Goal: Task Accomplishment & Management: Manage account settings

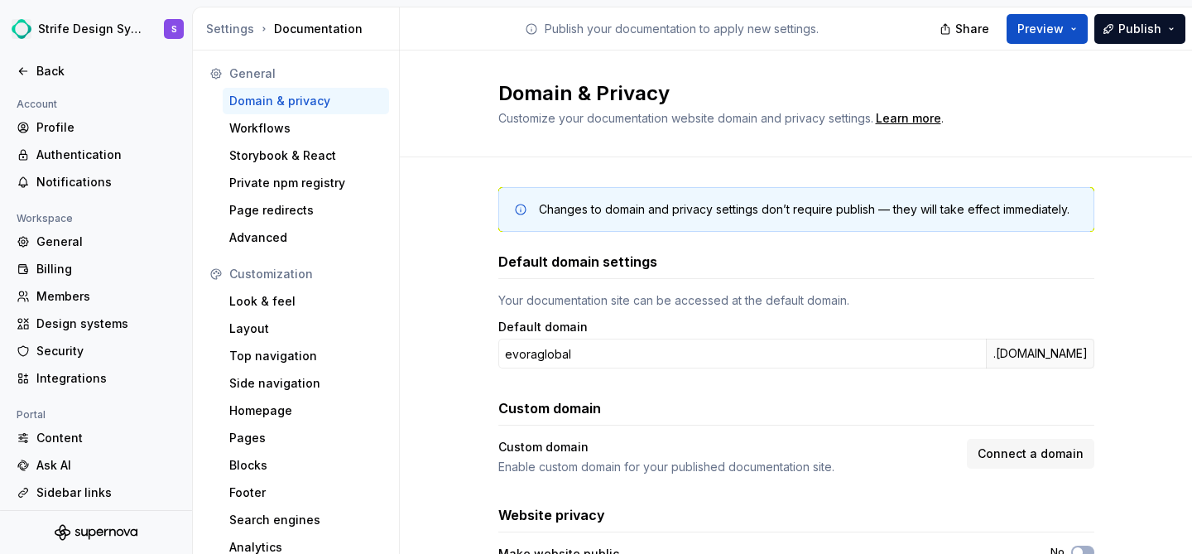
scroll to position [100, 0]
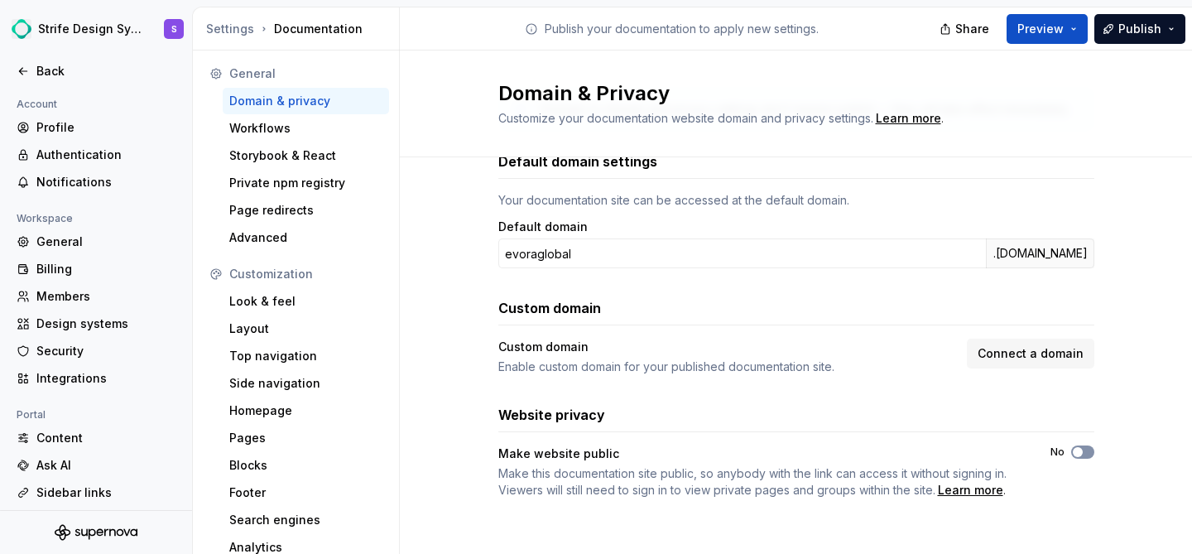
click at [1086, 453] on button "No" at bounding box center [1082, 451] width 23 height 13
click at [1042, 353] on span "Connect a domain" at bounding box center [1030, 353] width 106 height 17
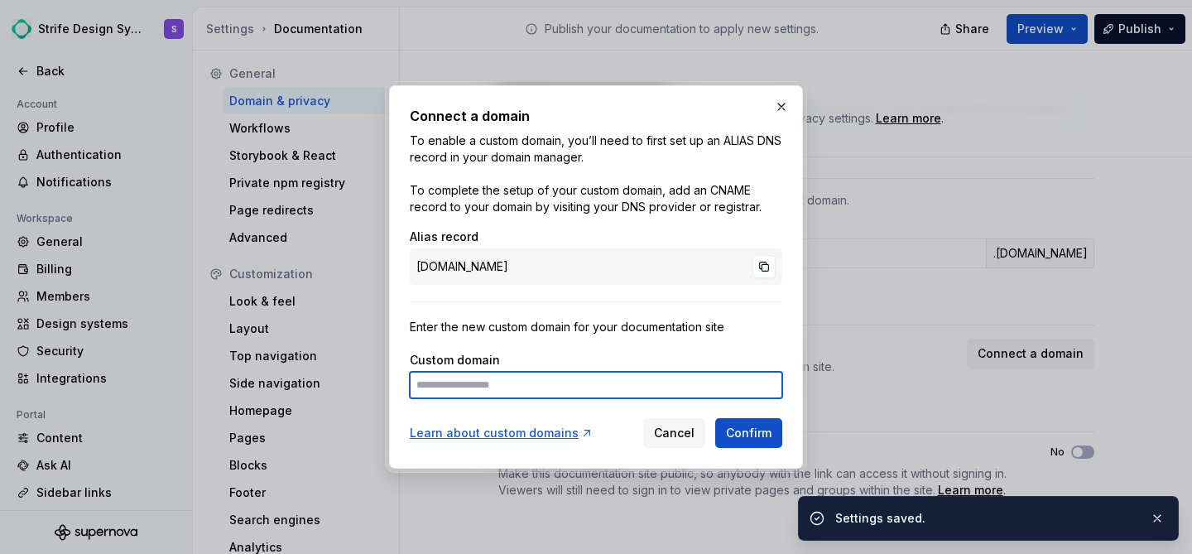
click at [519, 385] on input at bounding box center [596, 385] width 372 height 26
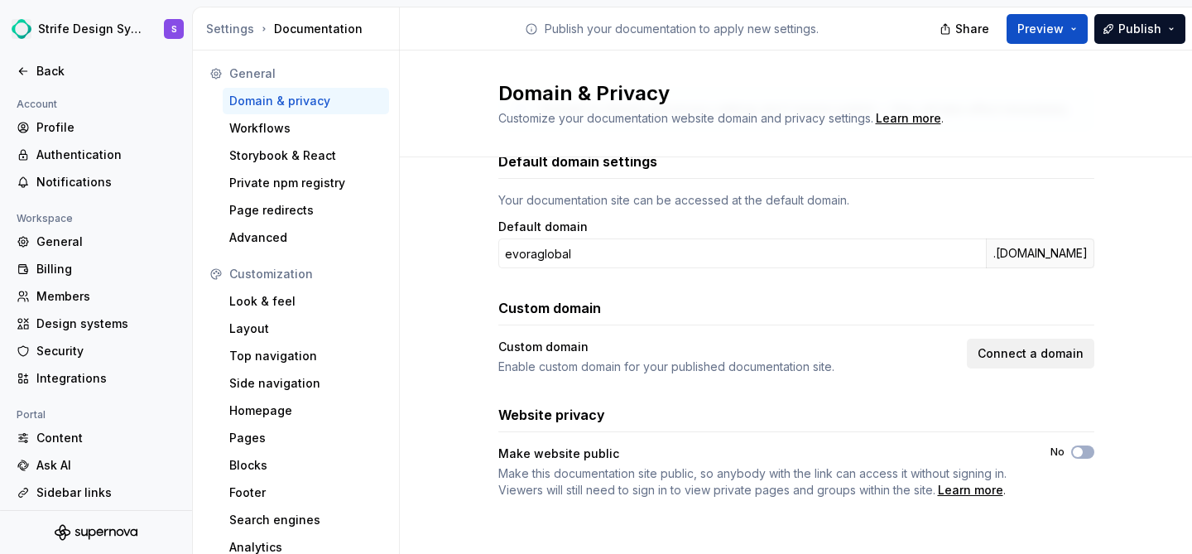
click at [1024, 351] on span "Connect a domain" at bounding box center [1030, 353] width 106 height 17
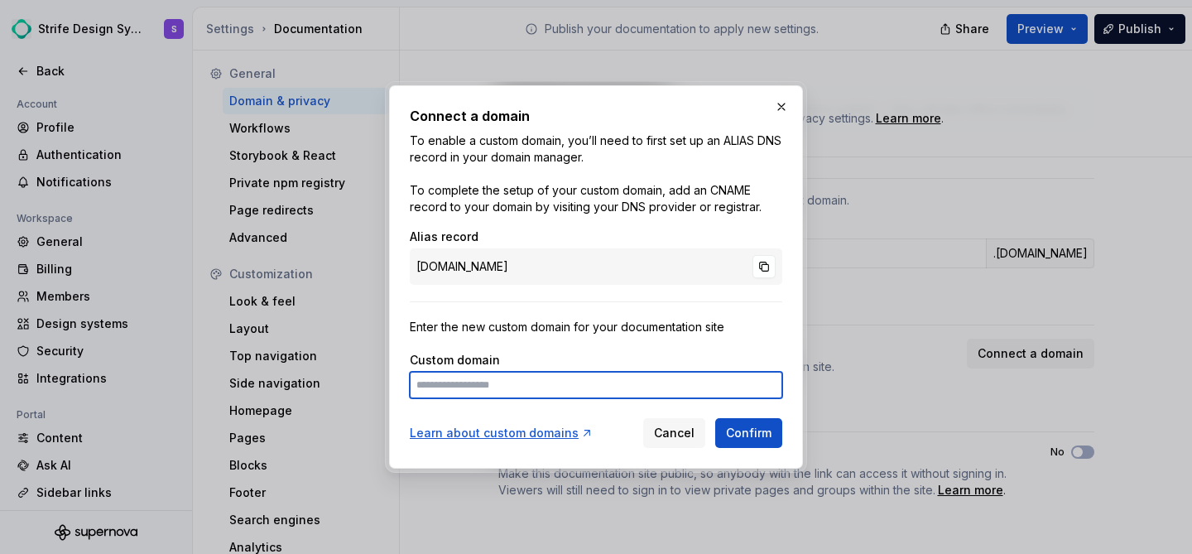
click at [528, 391] on input at bounding box center [596, 385] width 372 height 26
type input "**********"
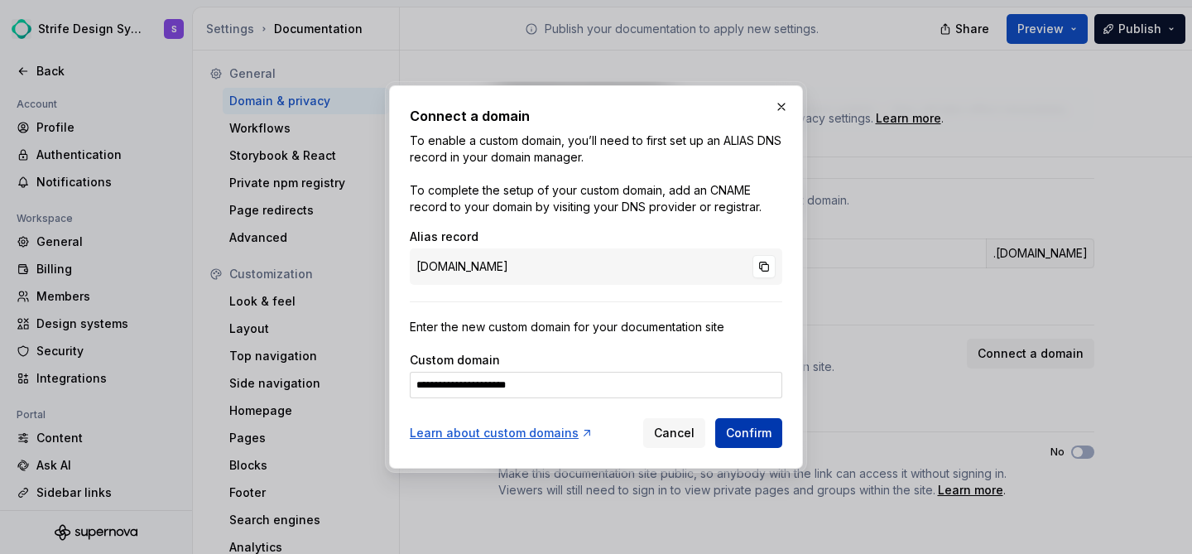
drag, startPoint x: 708, startPoint y: 433, endPoint x: 740, endPoint y: 429, distance: 31.6
click at [739, 430] on div "Cancel Confirm" at bounding box center [712, 433] width 139 height 30
click at [740, 429] on span "Confirm" at bounding box center [749, 433] width 46 height 17
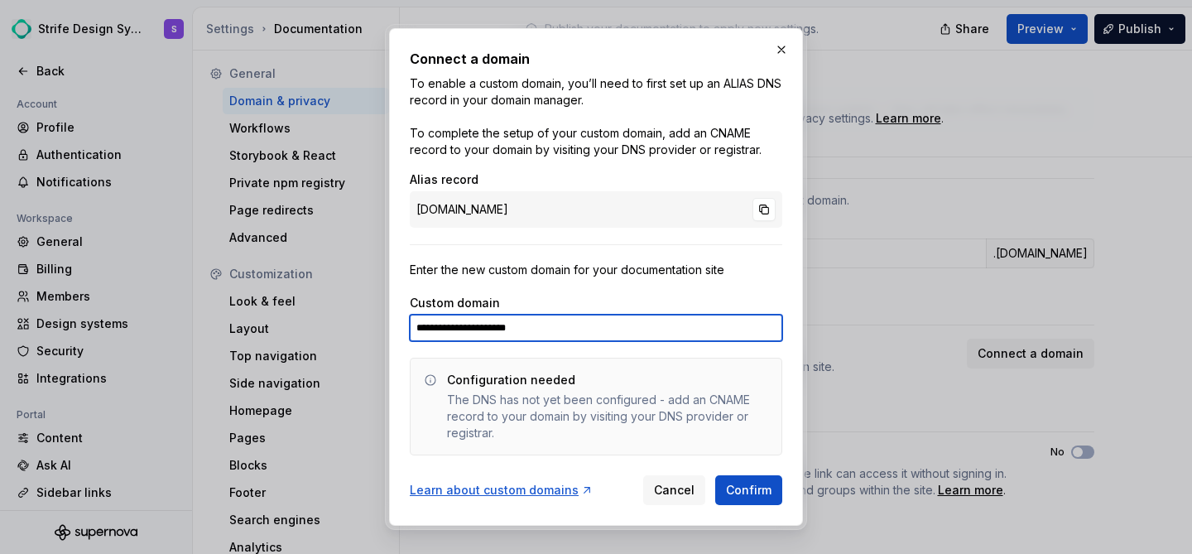
click at [675, 332] on input "**********" at bounding box center [596, 327] width 372 height 26
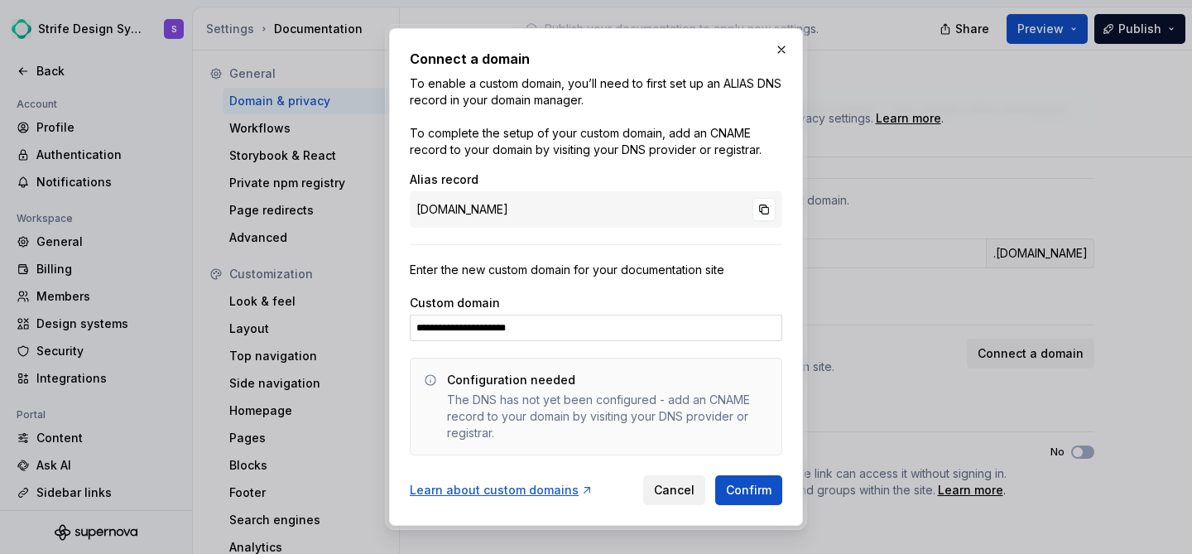
click at [671, 494] on span "Cancel" at bounding box center [674, 490] width 41 height 17
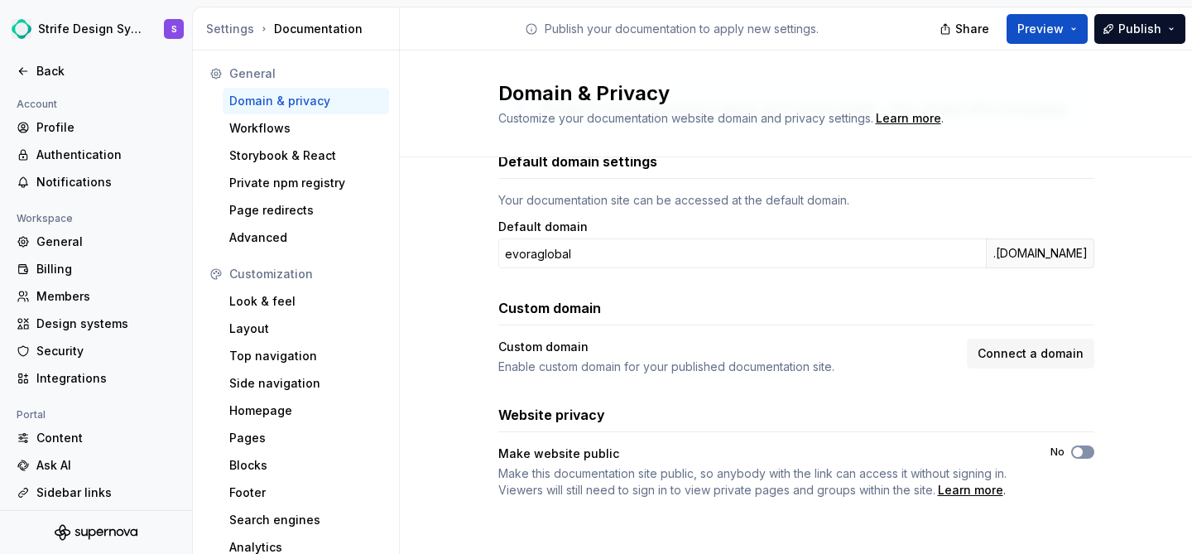
click at [1084, 451] on button "No" at bounding box center [1082, 451] width 23 height 13
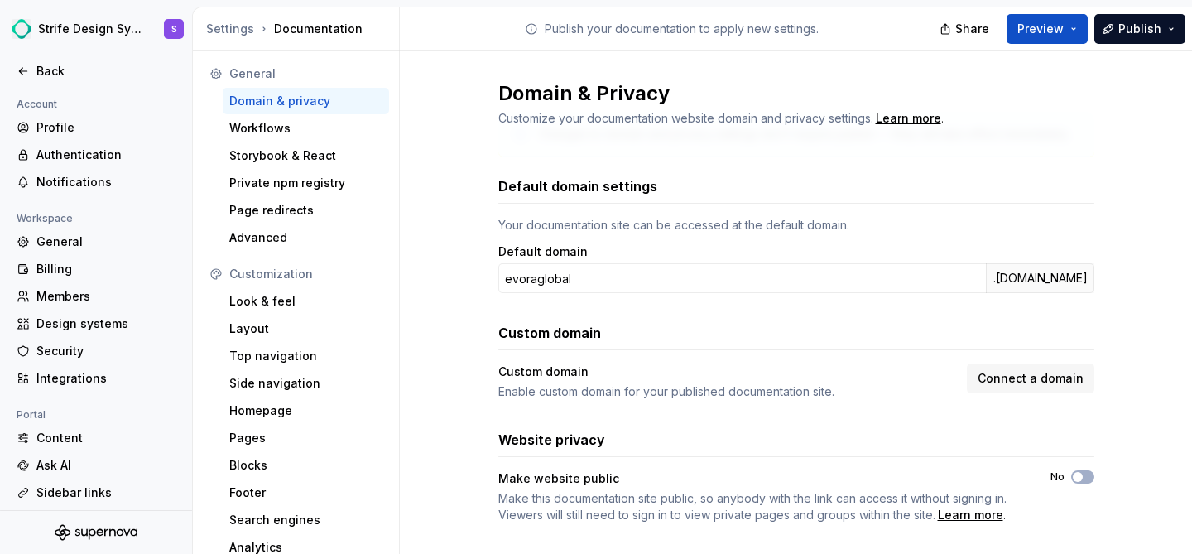
scroll to position [0, 0]
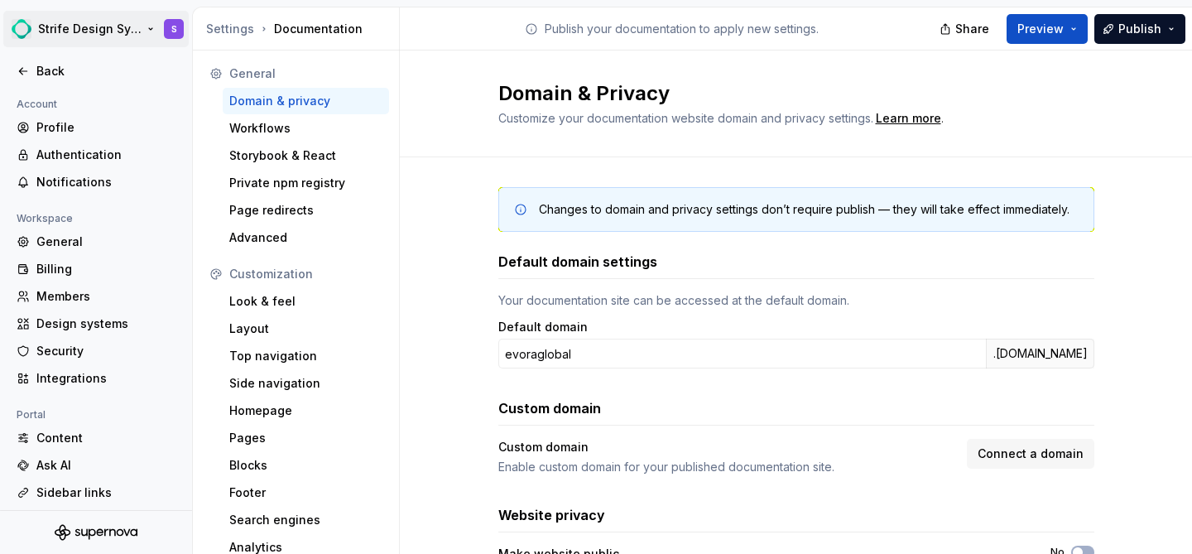
click at [80, 28] on html "Strife Design System S Back Account Profile Authentication Notifications Worksp…" at bounding box center [596, 277] width 1192 height 554
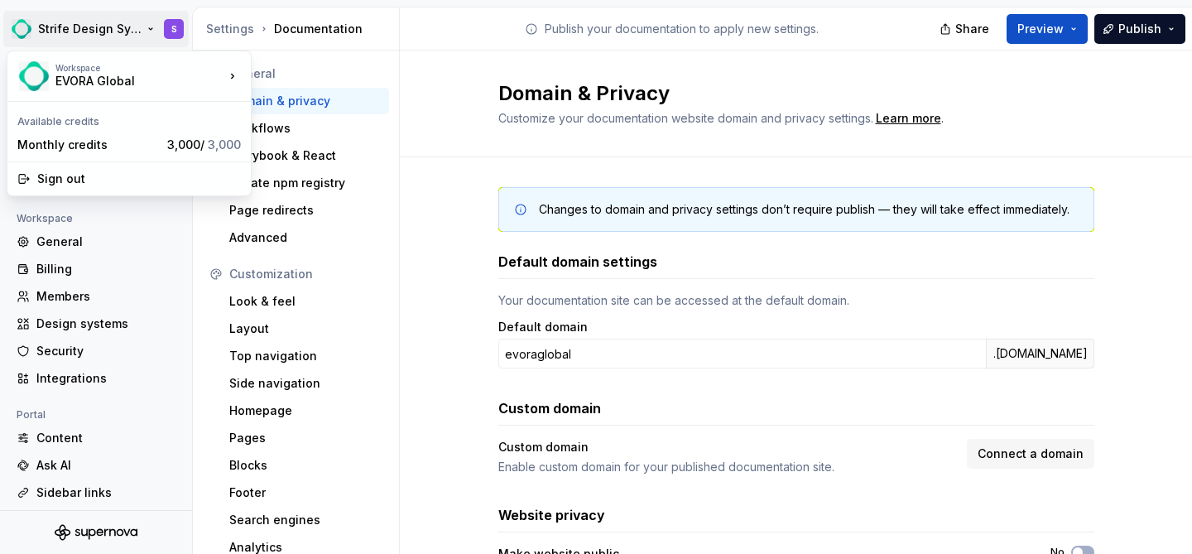
click at [80, 17] on html "Strife Design System S Back Account Profile Authentication Notifications Worksp…" at bounding box center [596, 277] width 1192 height 554
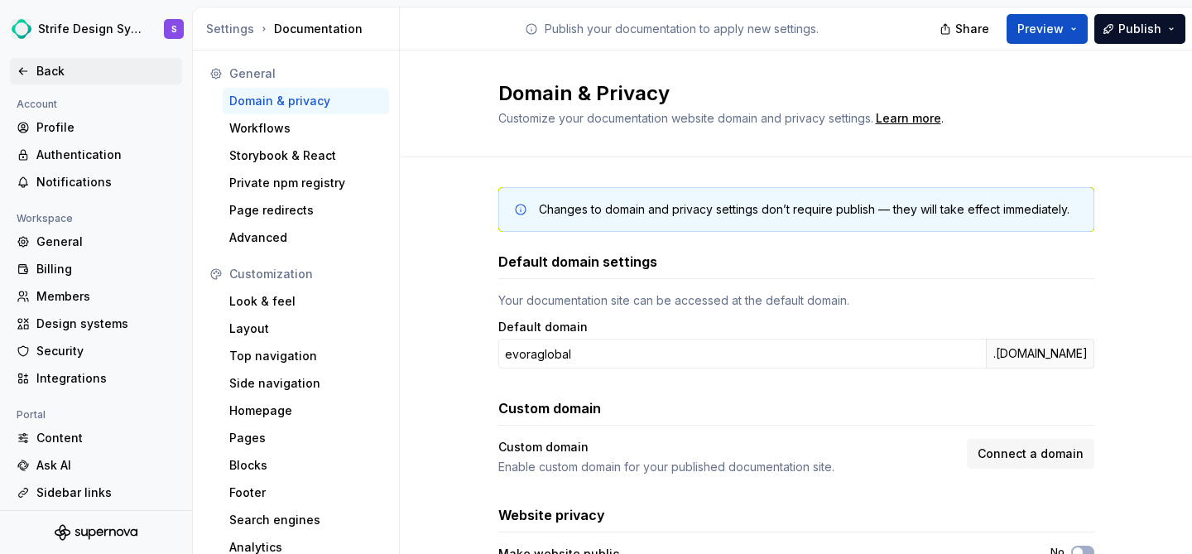
click at [49, 73] on div "Back" at bounding box center [105, 71] width 139 height 17
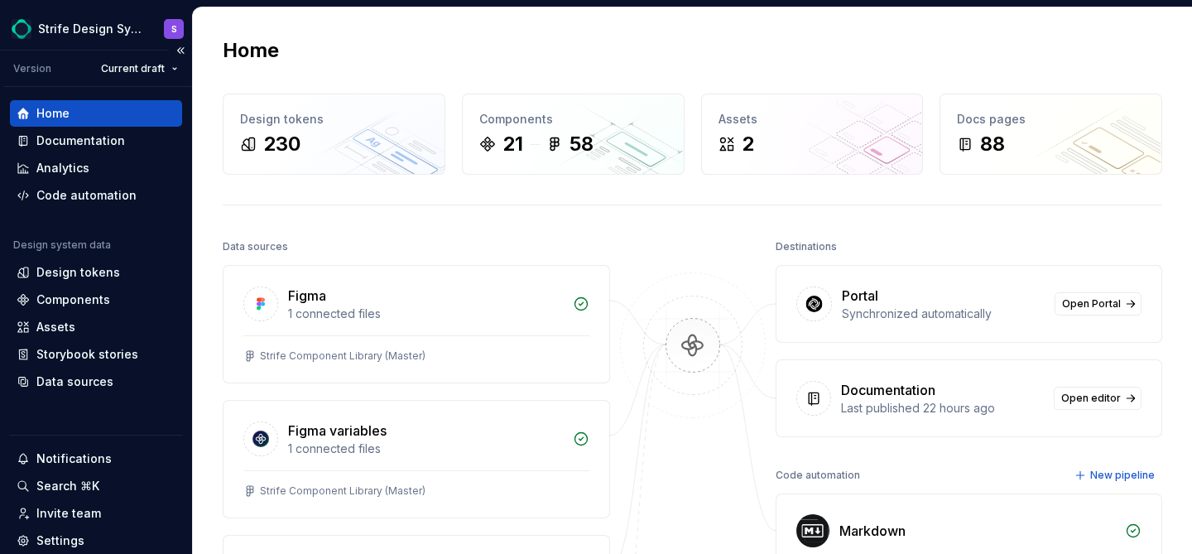
click at [58, 119] on div "Home" at bounding box center [52, 113] width 33 height 17
click at [1087, 290] on div "Portal Synchronized automatically Open Portal" at bounding box center [969, 304] width 386 height 76
click at [1084, 295] on link "Open Portal" at bounding box center [1097, 303] width 87 height 23
click at [86, 142] on div "Documentation" at bounding box center [80, 140] width 89 height 17
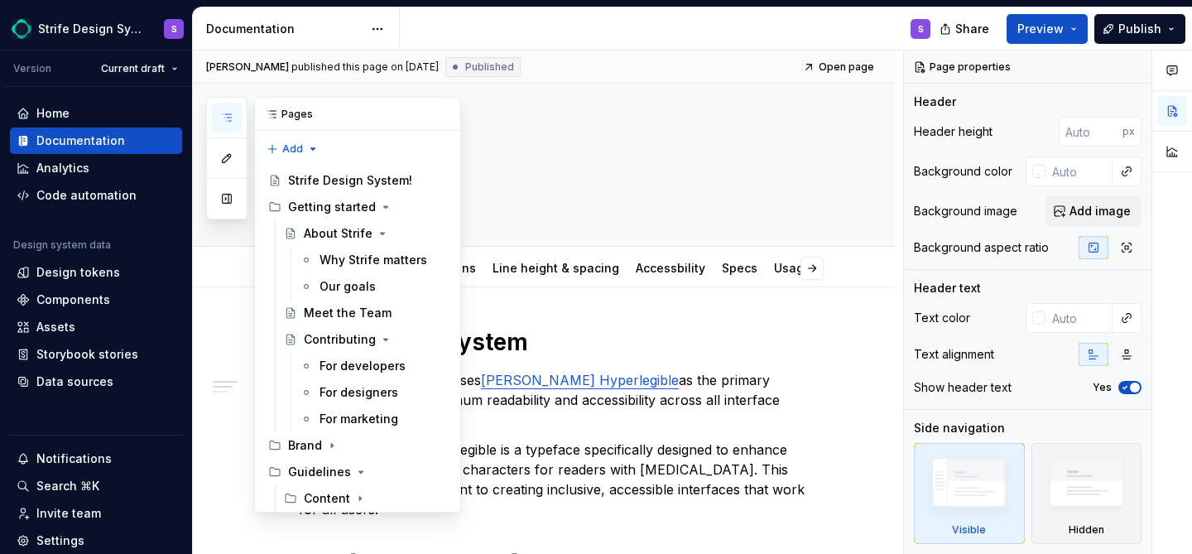
click at [230, 118] on icon "button" at bounding box center [226, 117] width 13 height 13
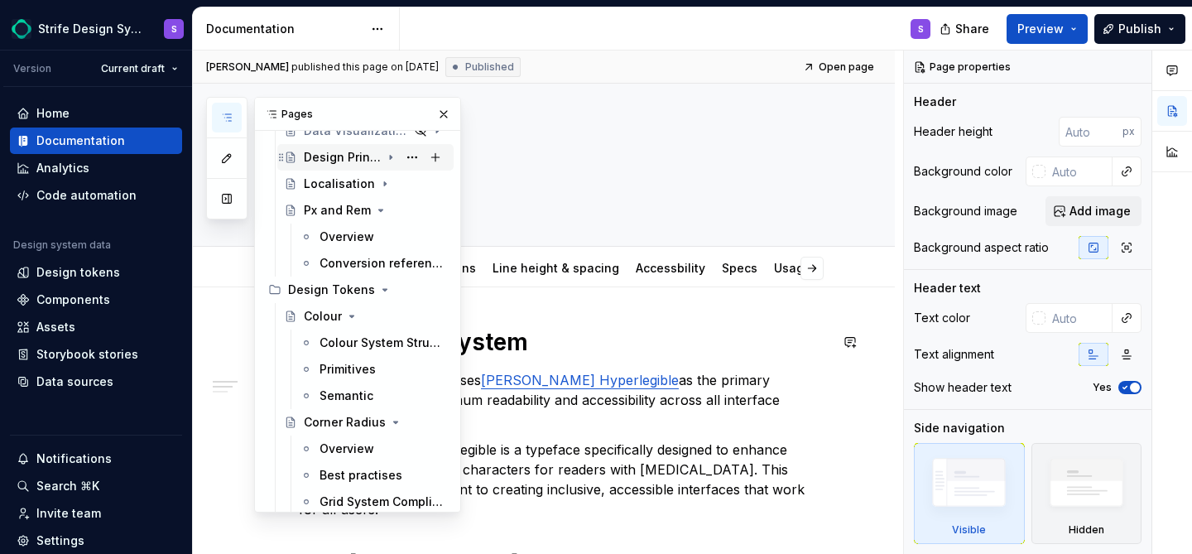
scroll to position [511, 0]
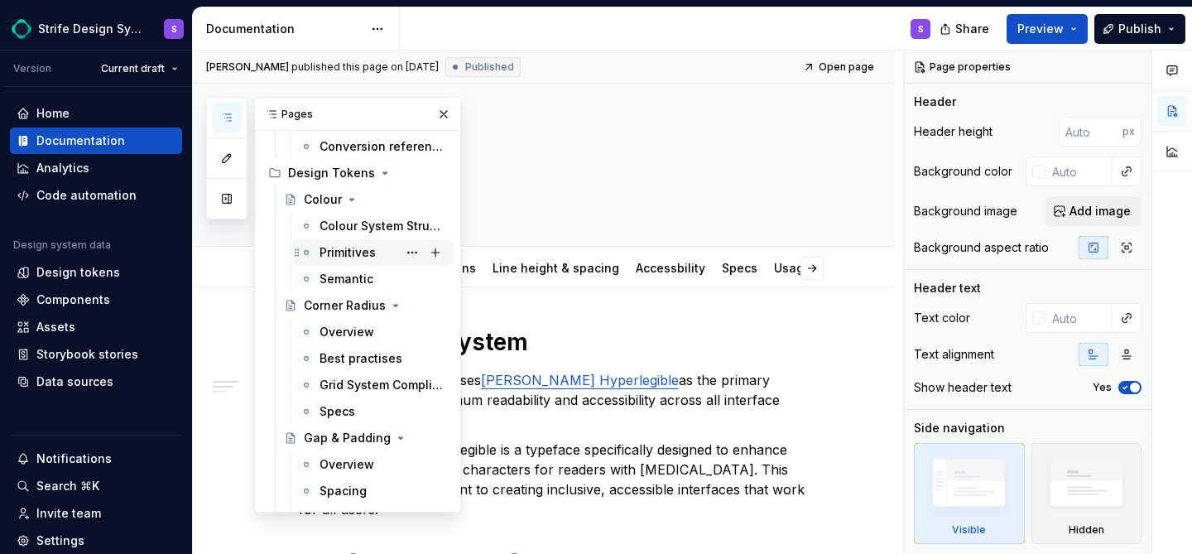
click at [359, 252] on div "Primitives" at bounding box center [347, 252] width 56 height 17
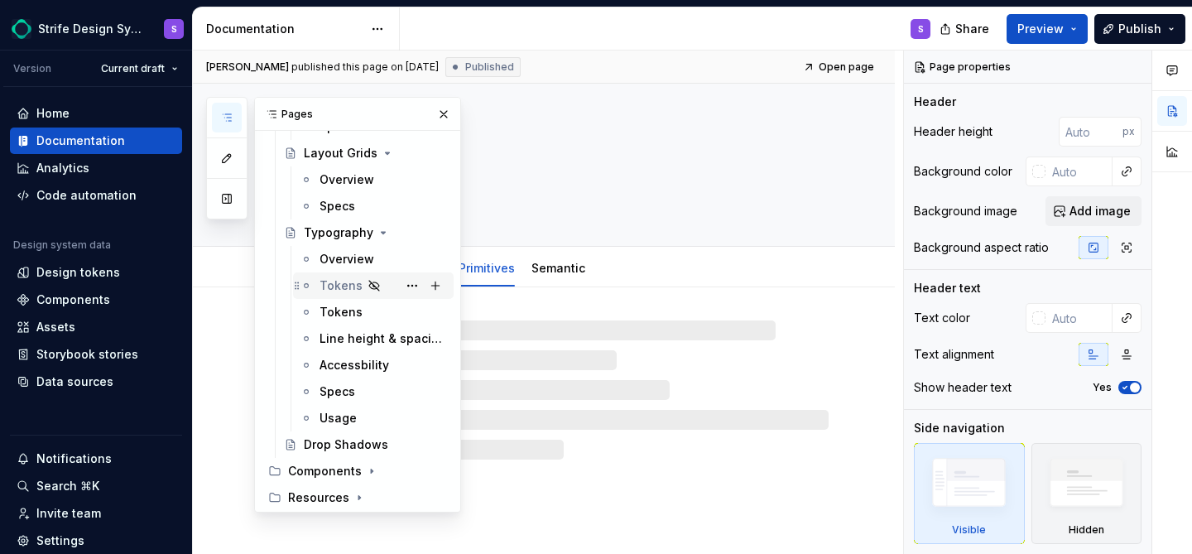
scroll to position [1010, 0]
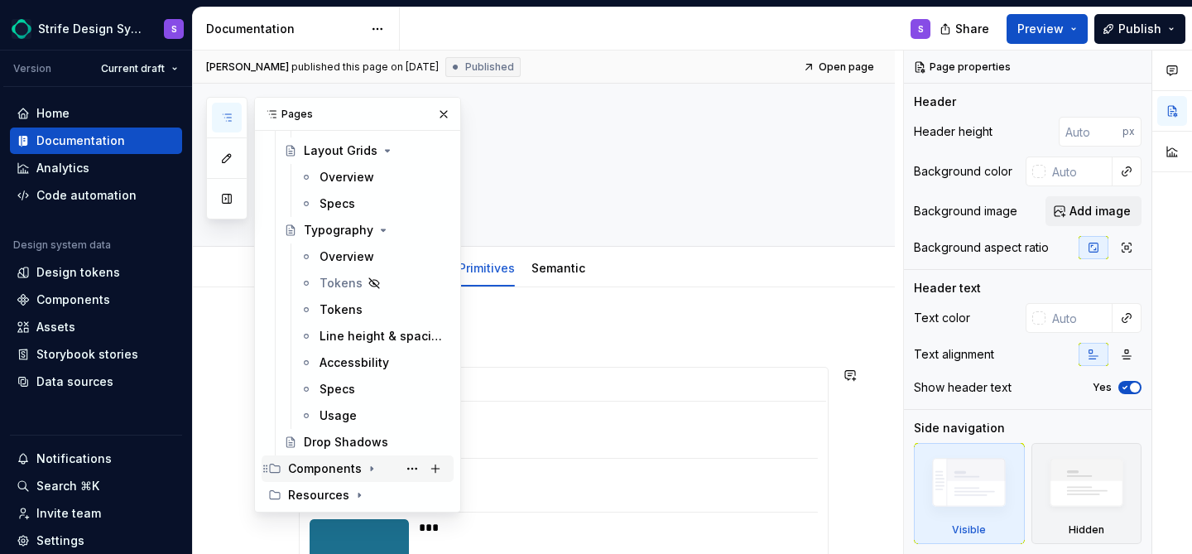
click at [369, 464] on icon "Page tree" at bounding box center [371, 468] width 13 height 13
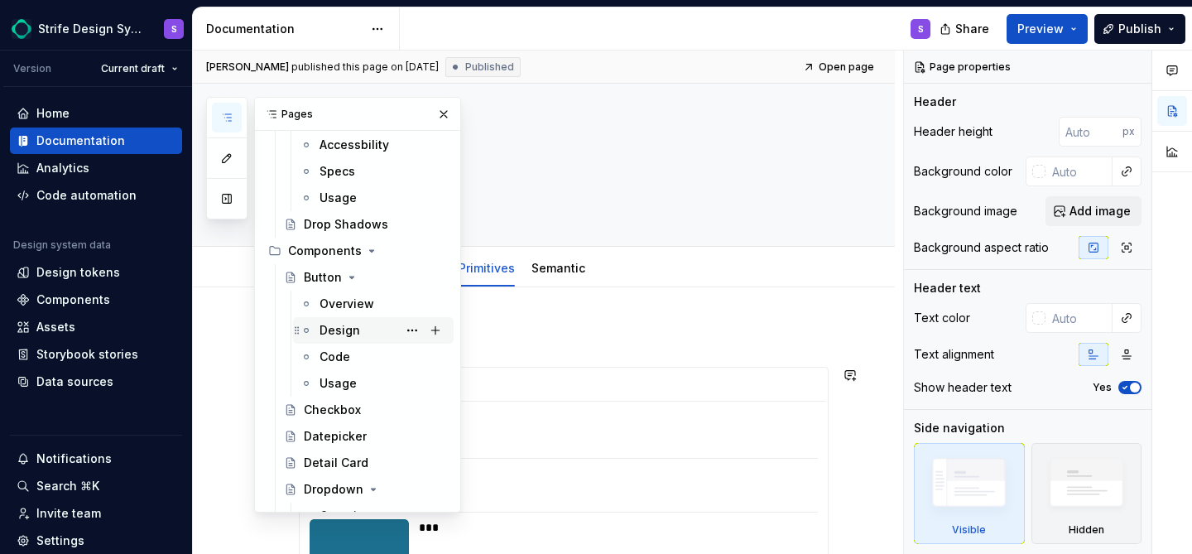
scroll to position [1236, 0]
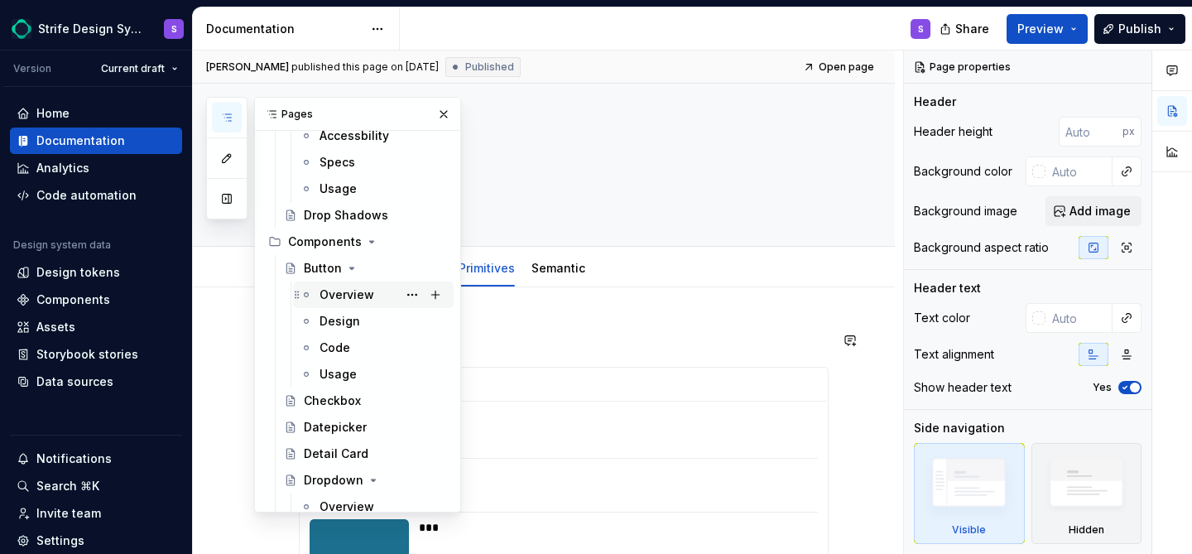
click at [361, 305] on div "Overview" at bounding box center [382, 294] width 127 height 23
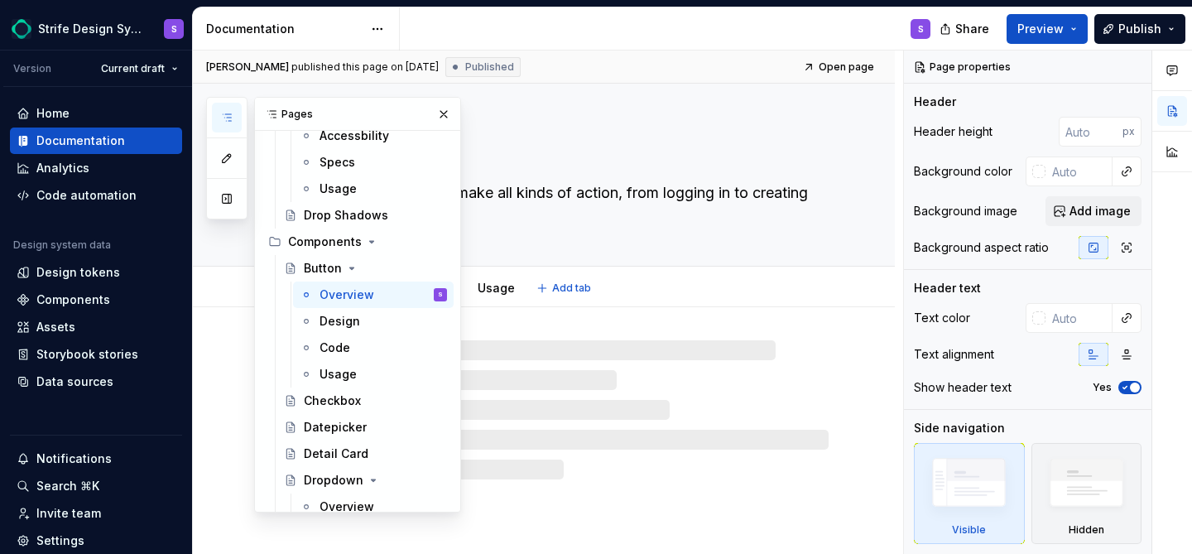
click at [575, 158] on textarea "Button" at bounding box center [560, 157] width 530 height 40
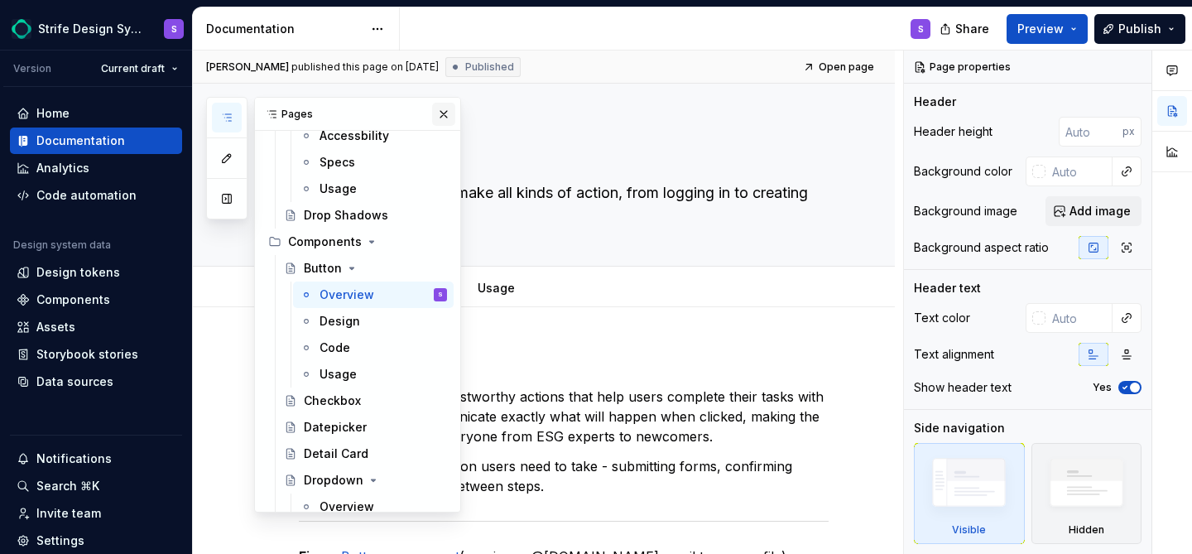
click at [441, 117] on button "button" at bounding box center [443, 114] width 23 height 23
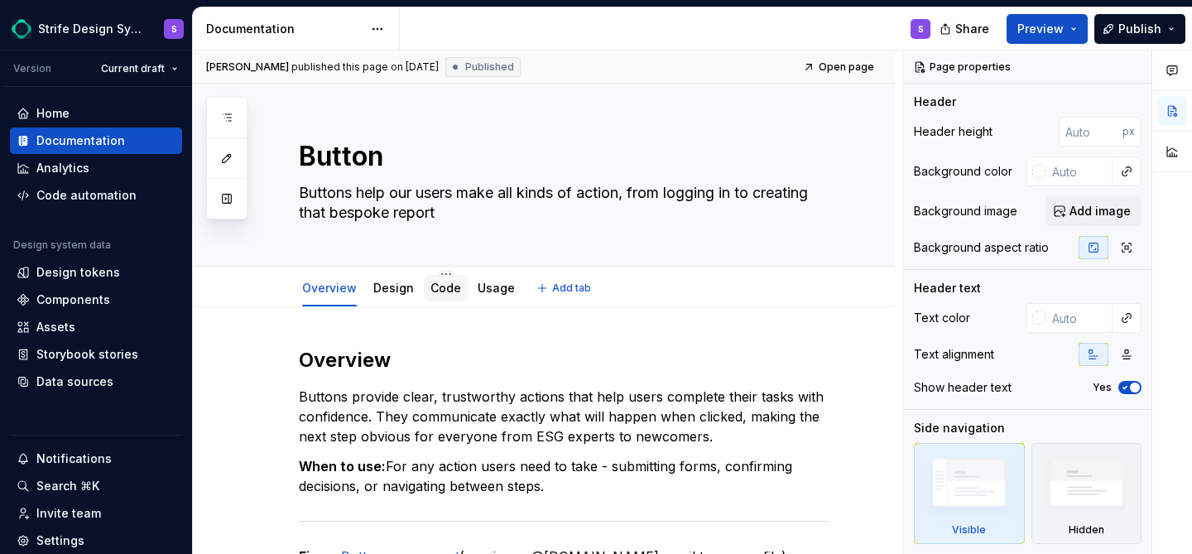
click at [459, 285] on div "Code" at bounding box center [446, 288] width 44 height 26
click at [440, 288] on link "Code" at bounding box center [445, 288] width 31 height 14
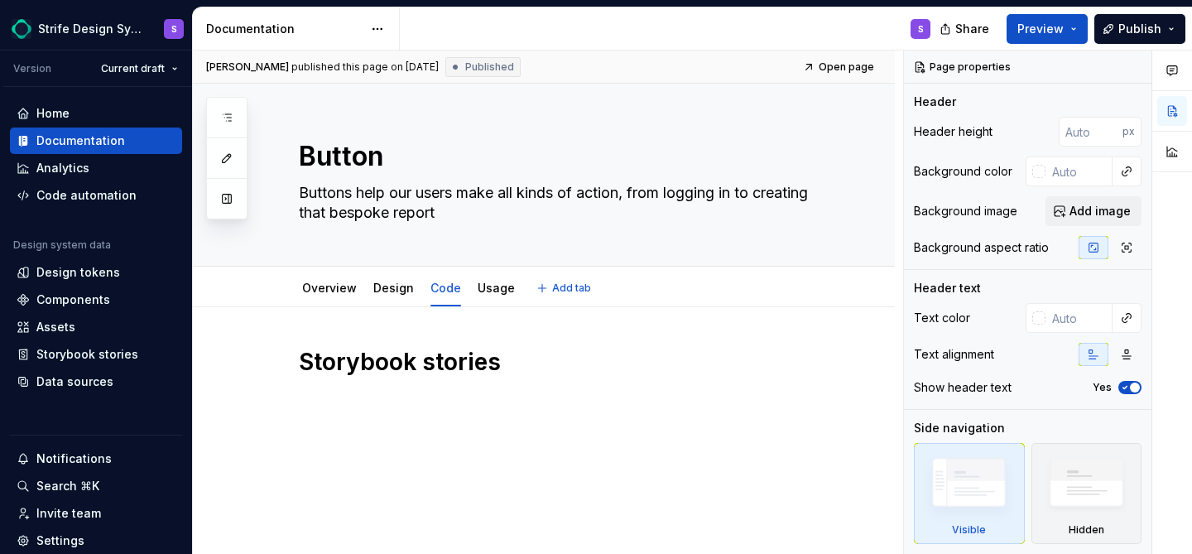
type textarea "*"
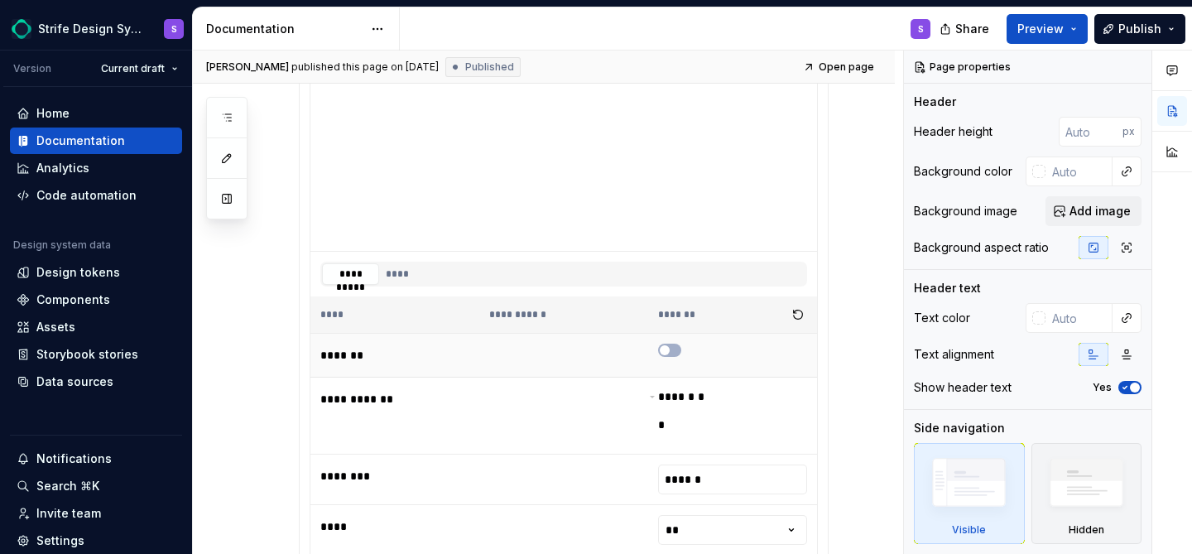
scroll to position [852, 0]
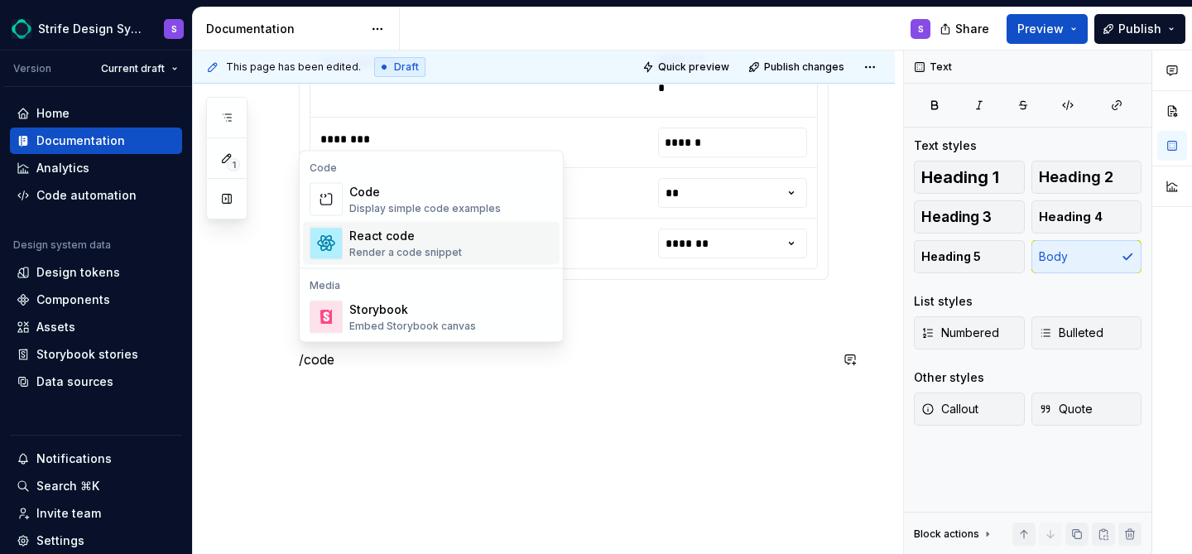
click at [423, 240] on div "React code" at bounding box center [405, 236] width 113 height 17
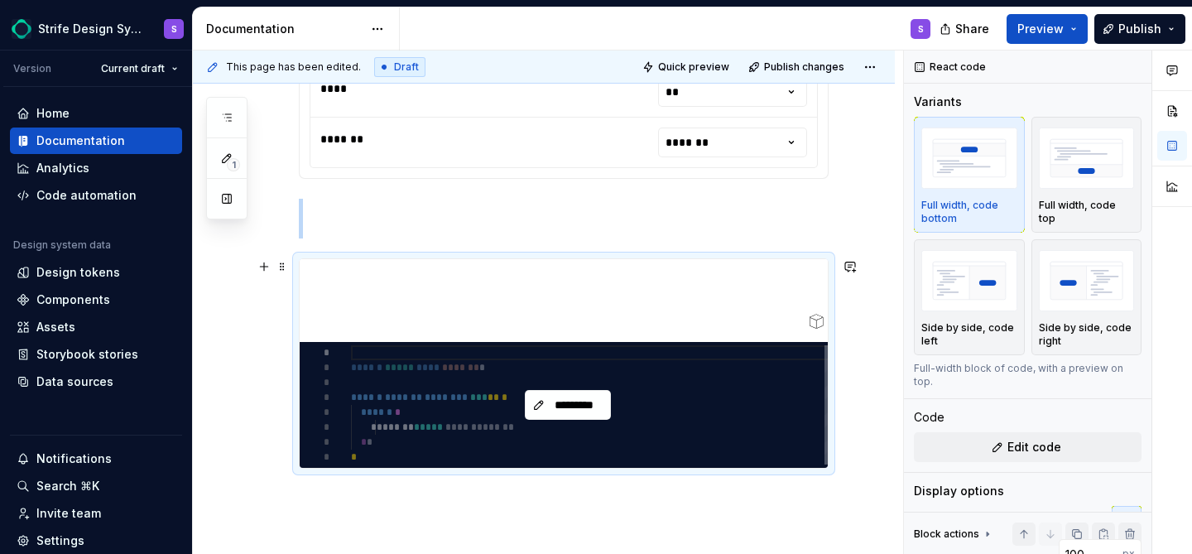
scroll to position [956, 0]
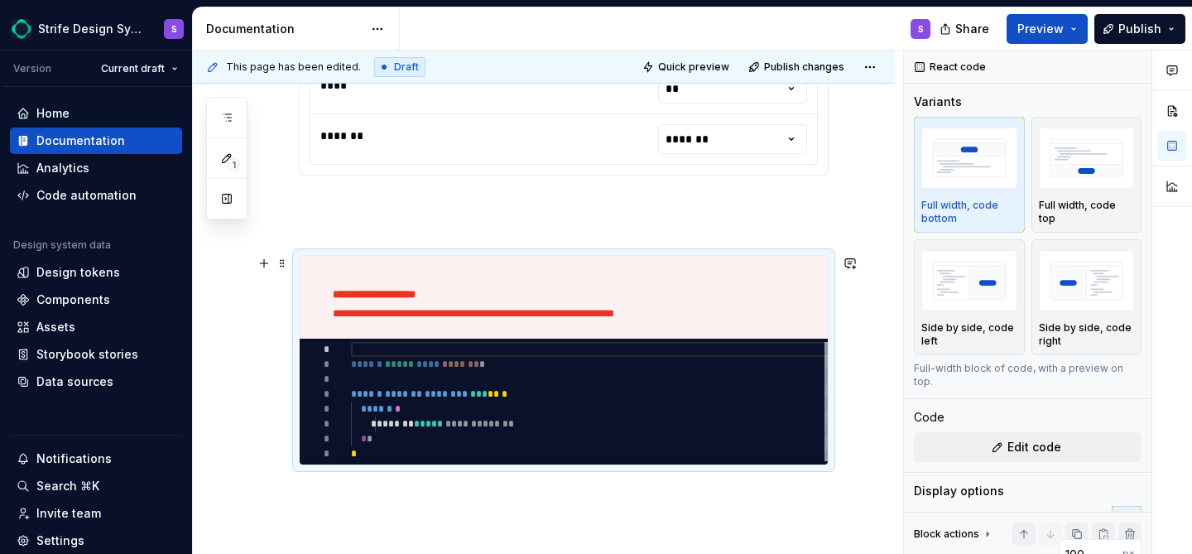
click at [458, 338] on div "**********" at bounding box center [568, 297] width 536 height 83
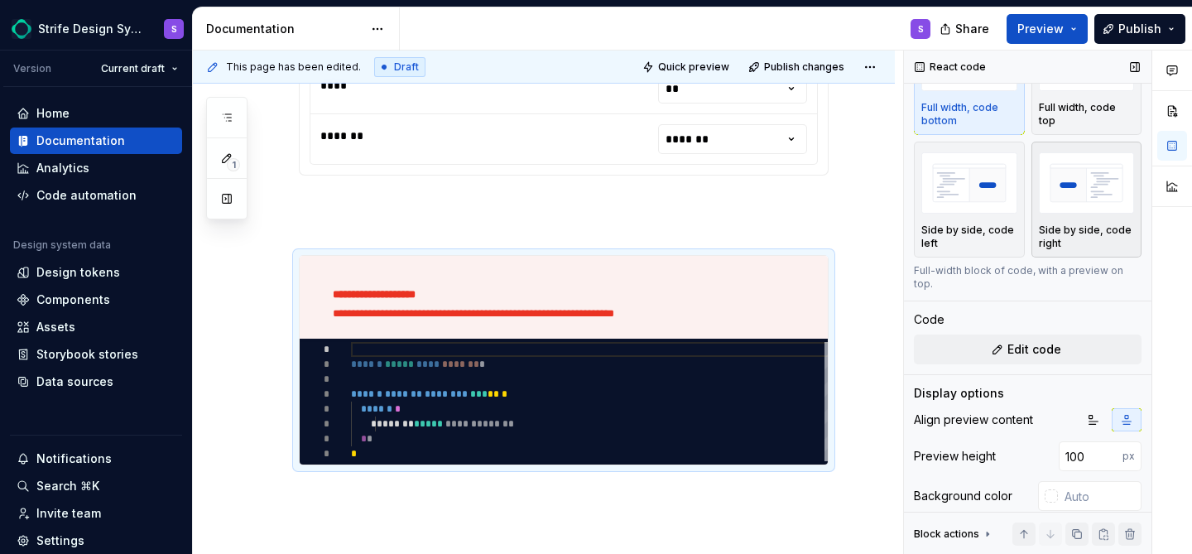
scroll to position [160, 0]
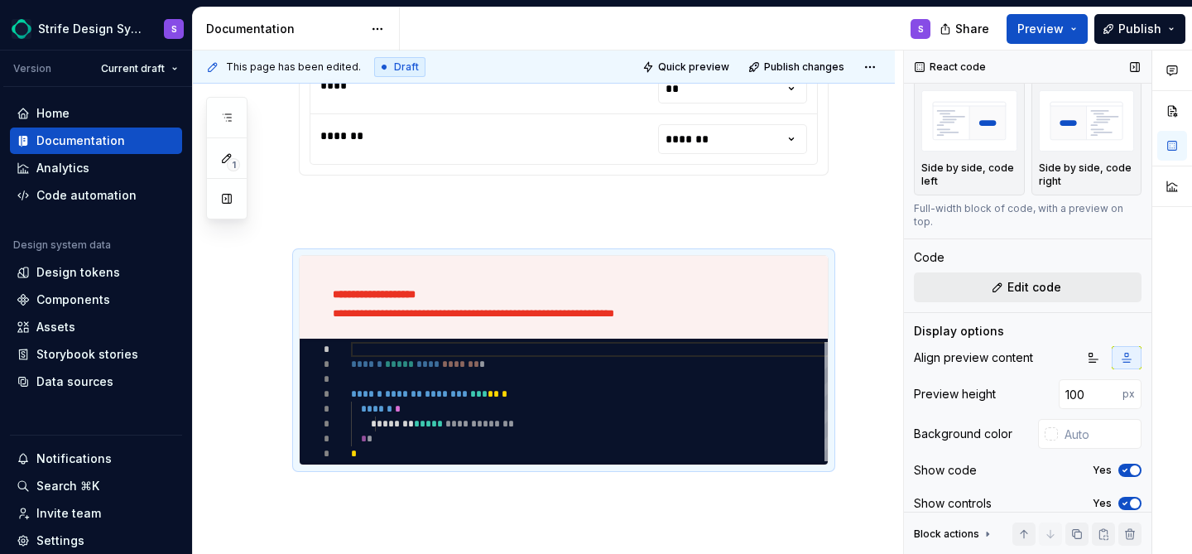
click at [1019, 279] on span "Edit code" at bounding box center [1034, 287] width 54 height 17
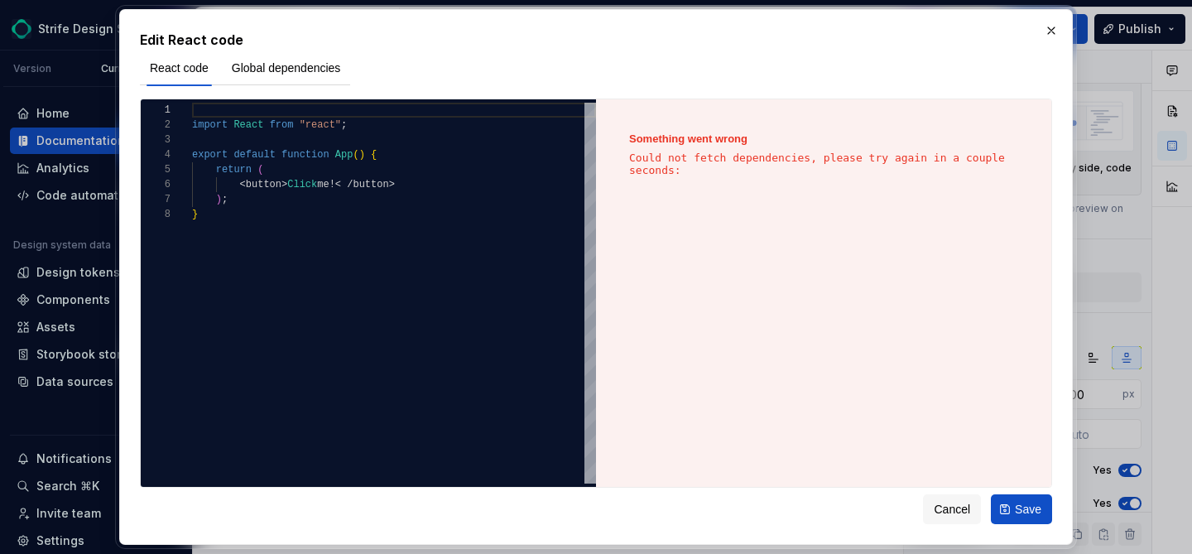
click at [269, 50] on div "Global dependencies" at bounding box center [286, 67] width 129 height 35
click at [271, 57] on button "Global dependencies" at bounding box center [286, 68] width 129 height 30
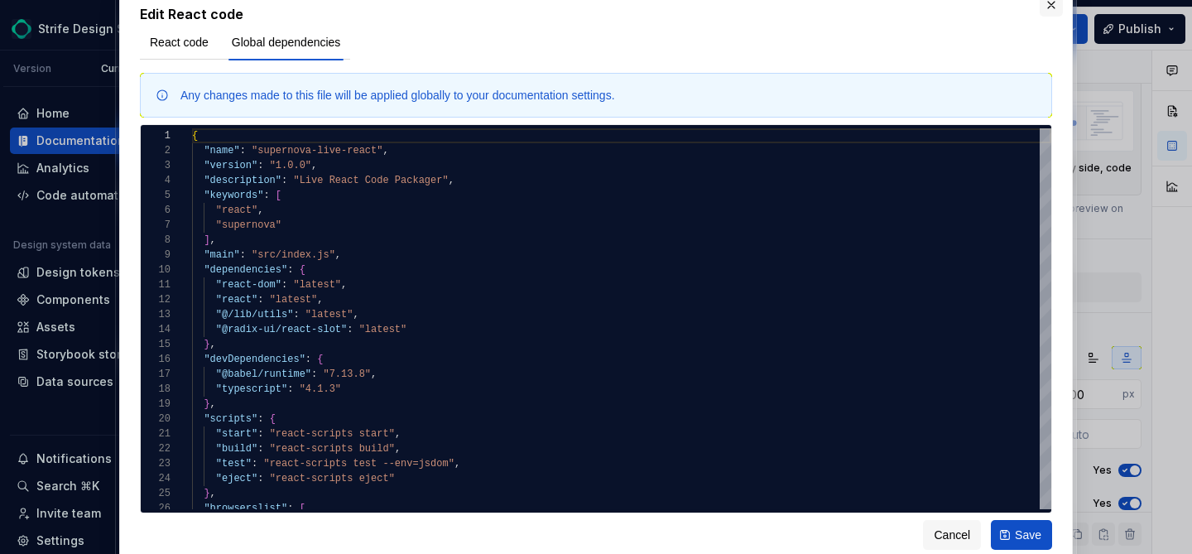
click at [1053, 6] on button "button" at bounding box center [1050, 4] width 23 height 23
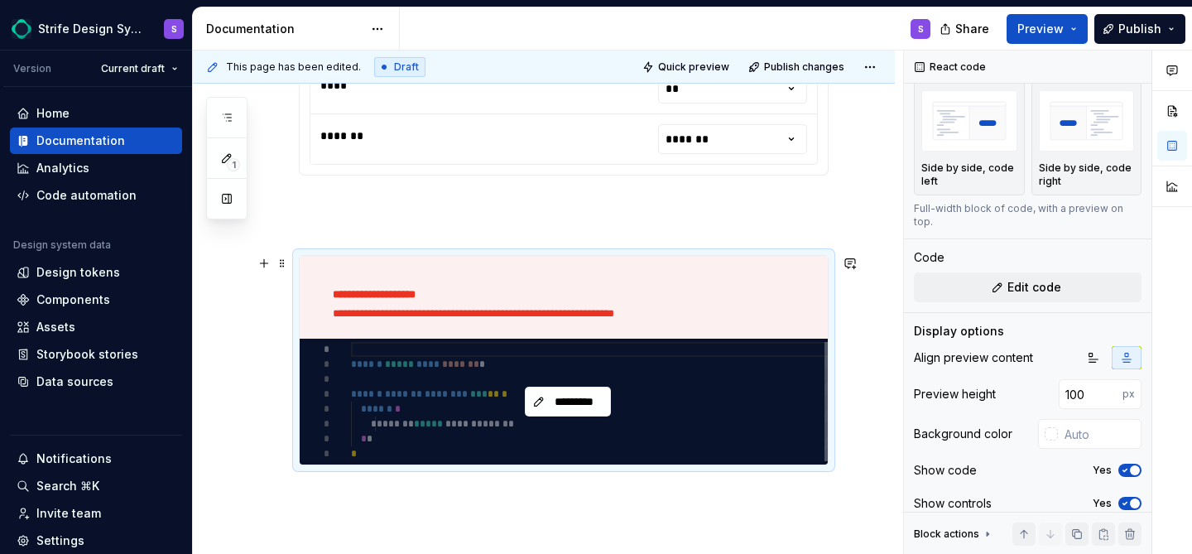
click at [716, 366] on div "*********" at bounding box center [568, 401] width 536 height 126
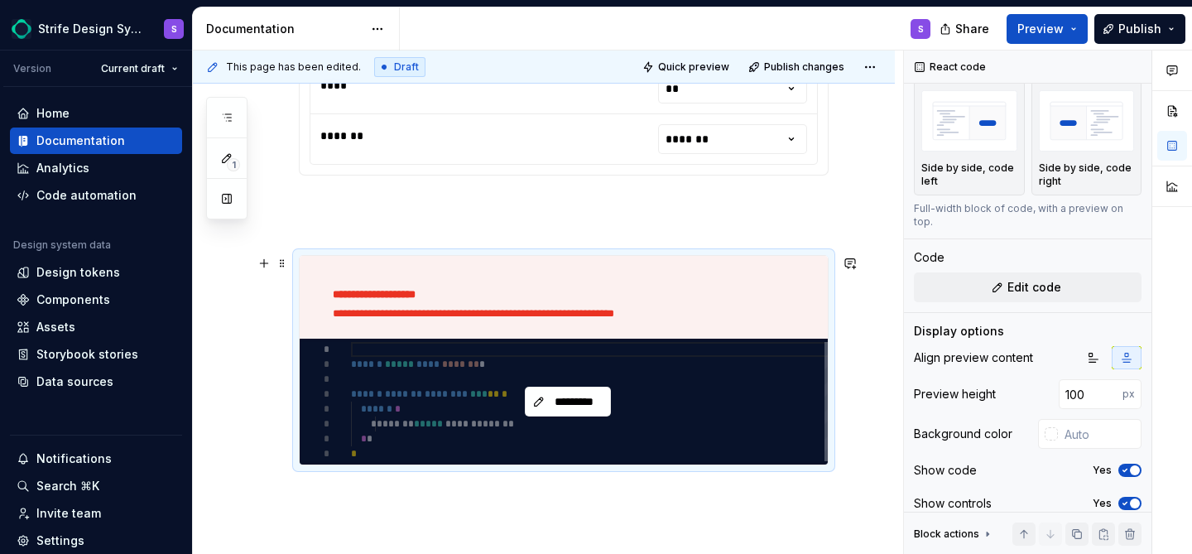
click at [586, 434] on div "*********" at bounding box center [568, 401] width 536 height 126
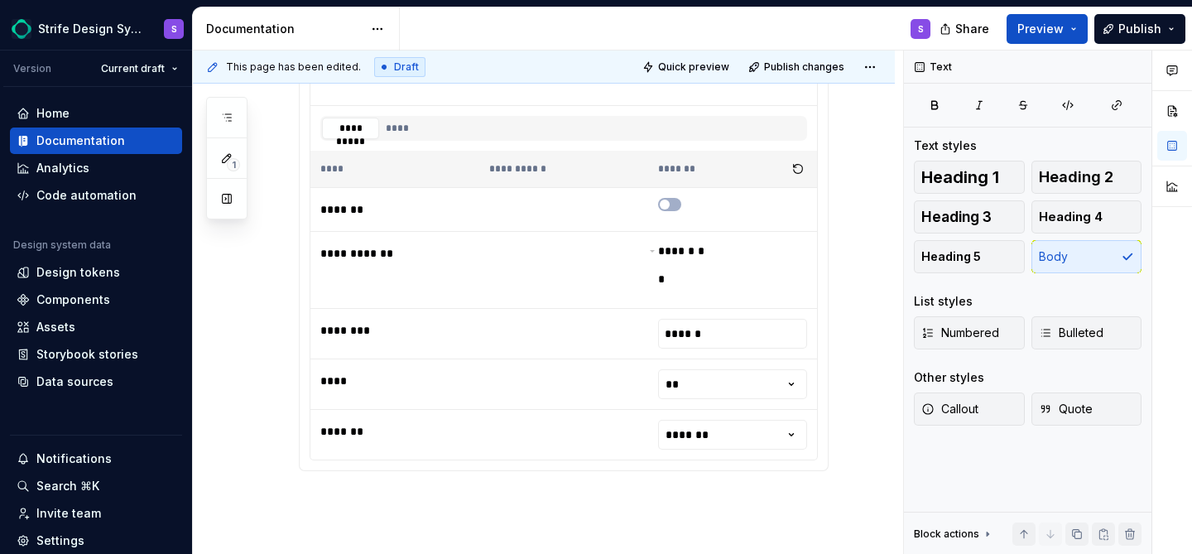
scroll to position [573, 0]
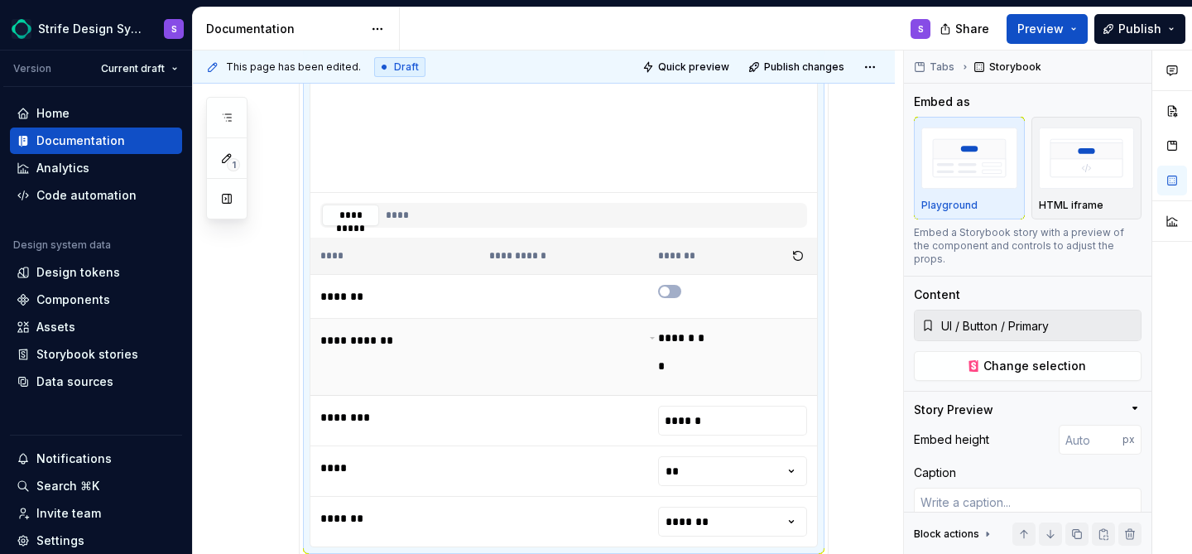
click at [587, 370] on td at bounding box center [563, 357] width 169 height 77
click at [1029, 401] on div "Story Preview" at bounding box center [1021, 409] width 214 height 17
click at [1029, 401] on div "Story Preview" at bounding box center [1021, 412] width 214 height 23
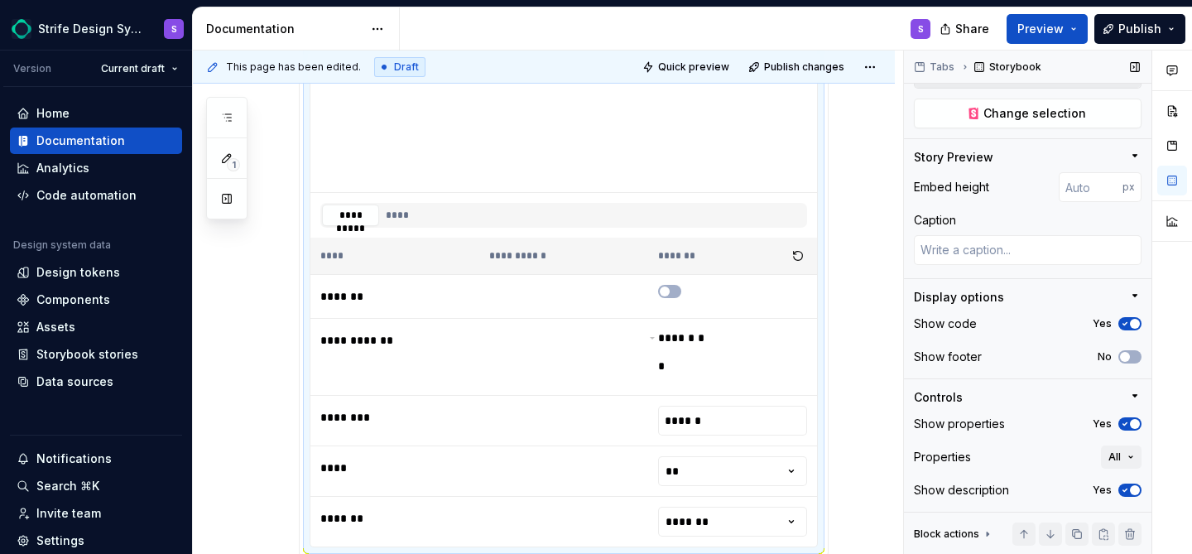
scroll to position [272, 0]
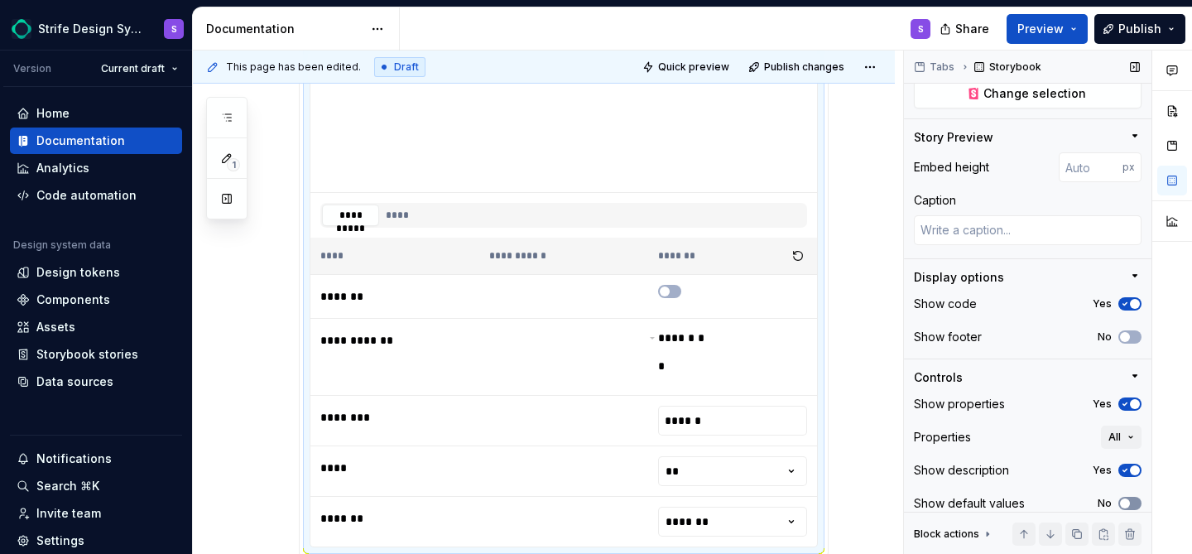
click at [1123, 498] on span "button" at bounding box center [1125, 503] width 10 height 10
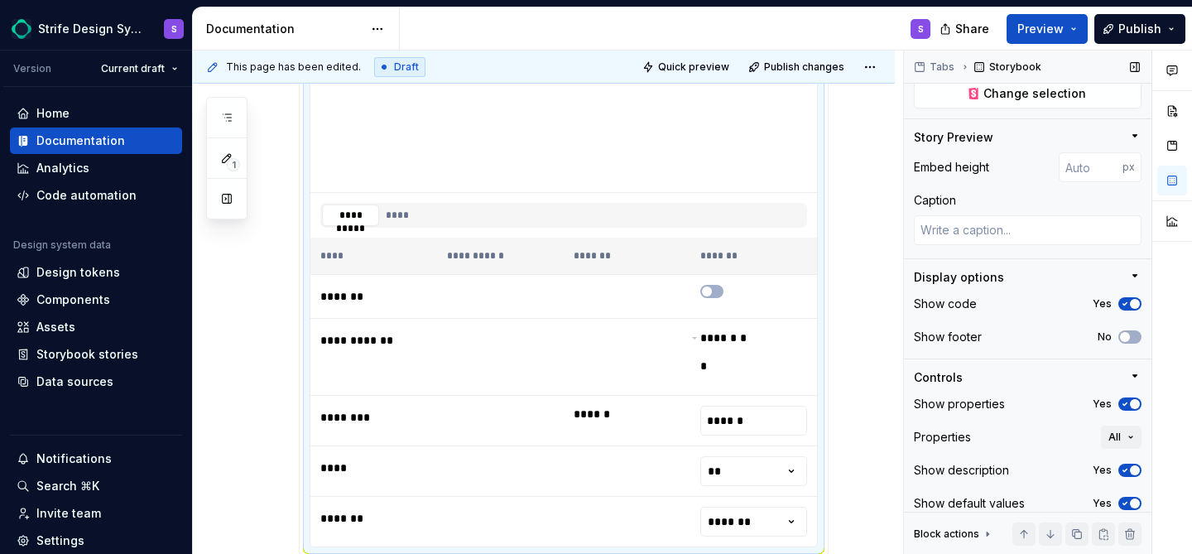
scroll to position [566, 0]
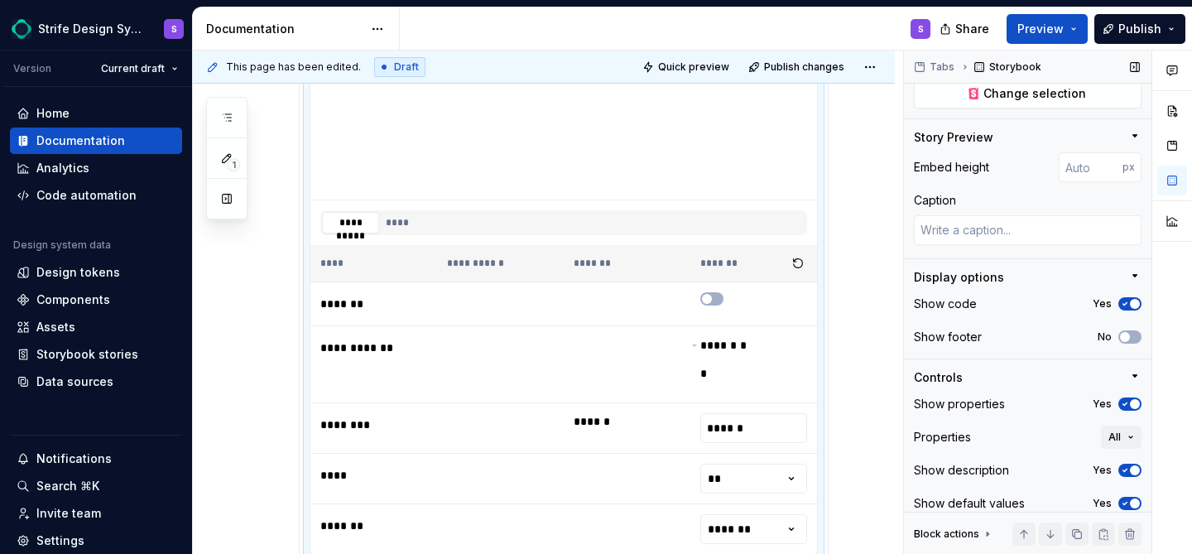
click at [1125, 498] on icon "button" at bounding box center [1124, 503] width 13 height 10
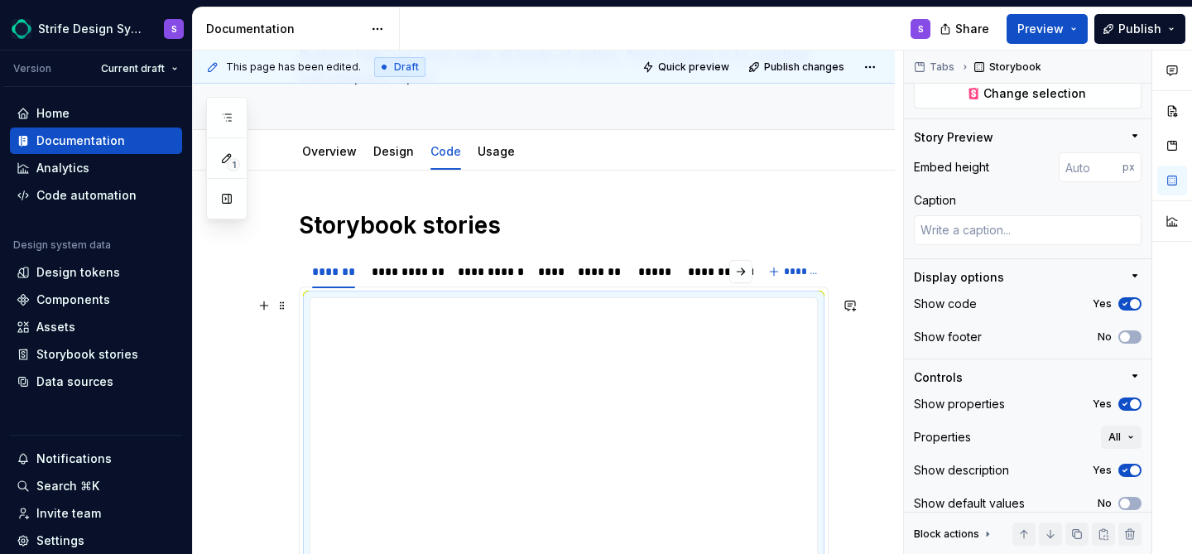
scroll to position [311, 0]
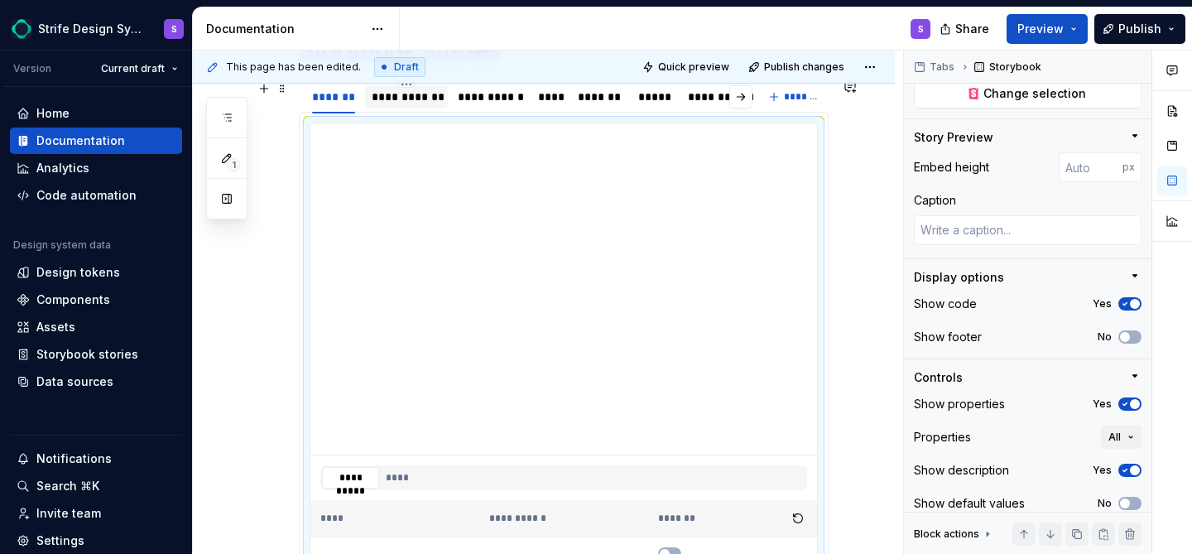
click at [419, 95] on div "**********" at bounding box center [407, 97] width 70 height 17
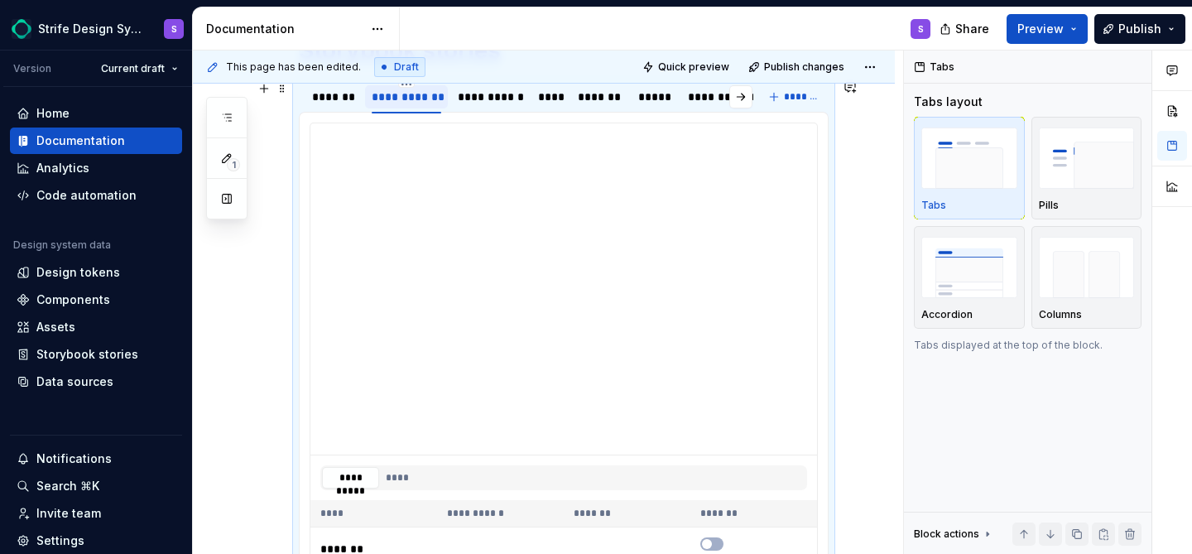
scroll to position [0, 0]
click at [335, 96] on div "*******" at bounding box center [333, 97] width 43 height 17
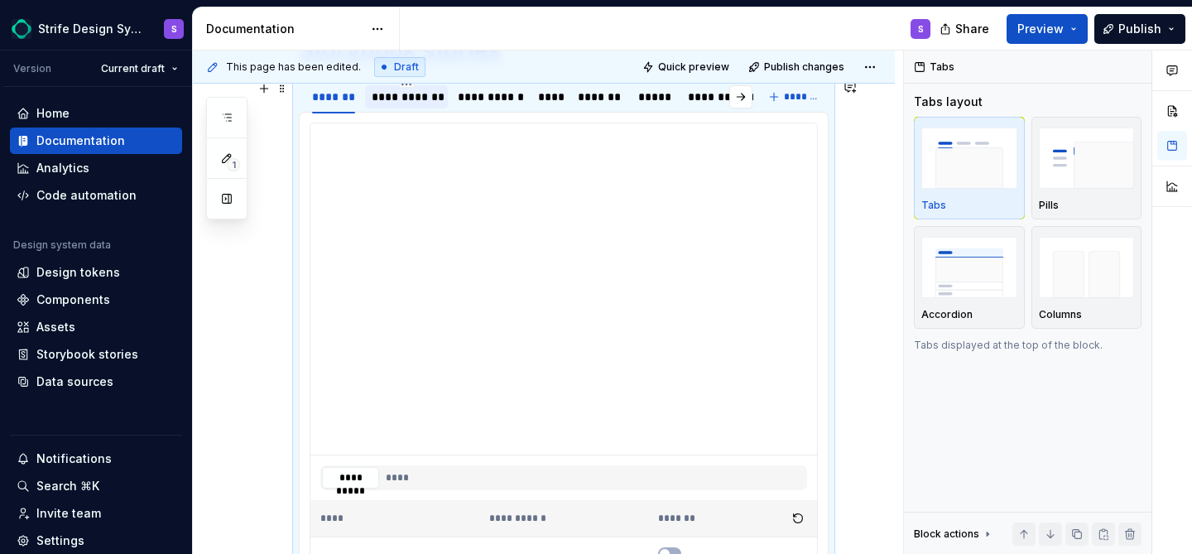
click at [391, 96] on div "**********" at bounding box center [407, 97] width 70 height 17
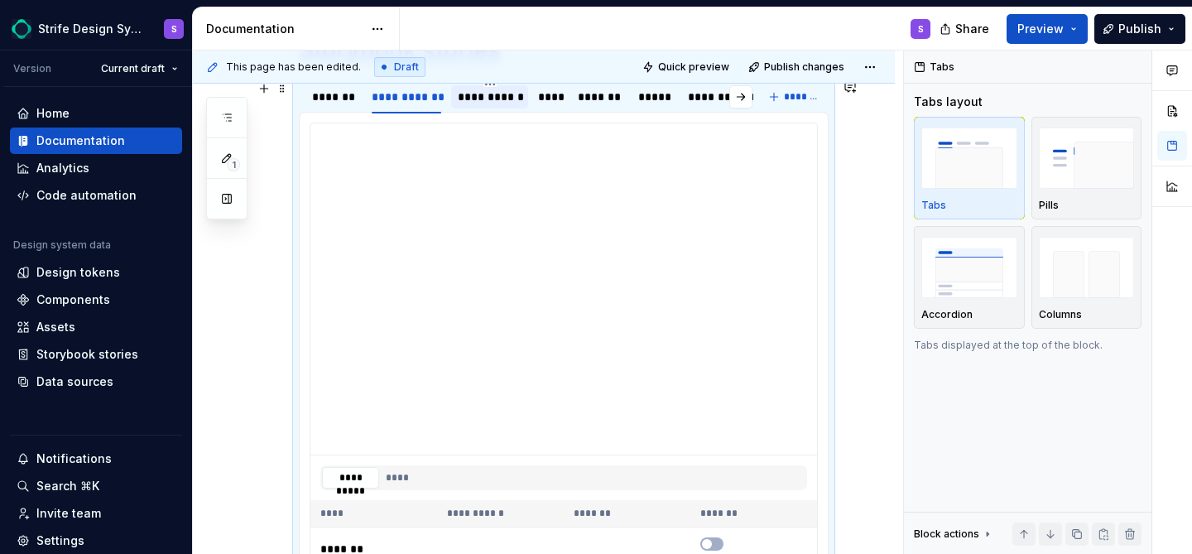
click at [474, 95] on div "**********" at bounding box center [490, 97] width 64 height 17
click at [544, 95] on div "****" at bounding box center [549, 97] width 23 height 17
click at [597, 98] on div "*******" at bounding box center [600, 97] width 45 height 17
click at [651, 95] on div "*****" at bounding box center [654, 97] width 33 height 17
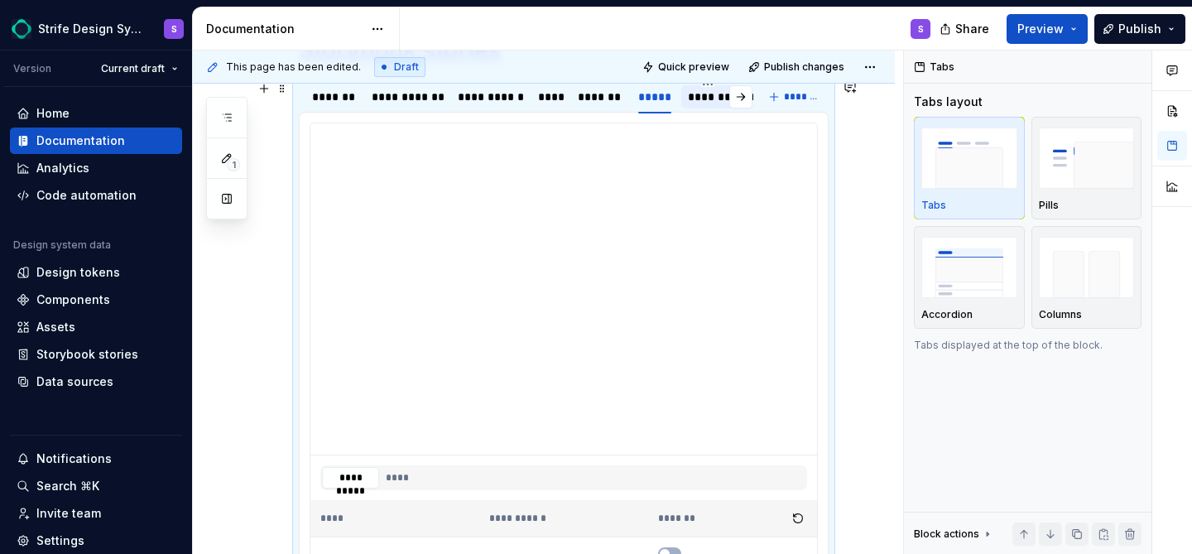
click at [703, 102] on div "*******" at bounding box center [708, 97] width 40 height 17
click at [746, 101] on button "button" at bounding box center [740, 96] width 23 height 23
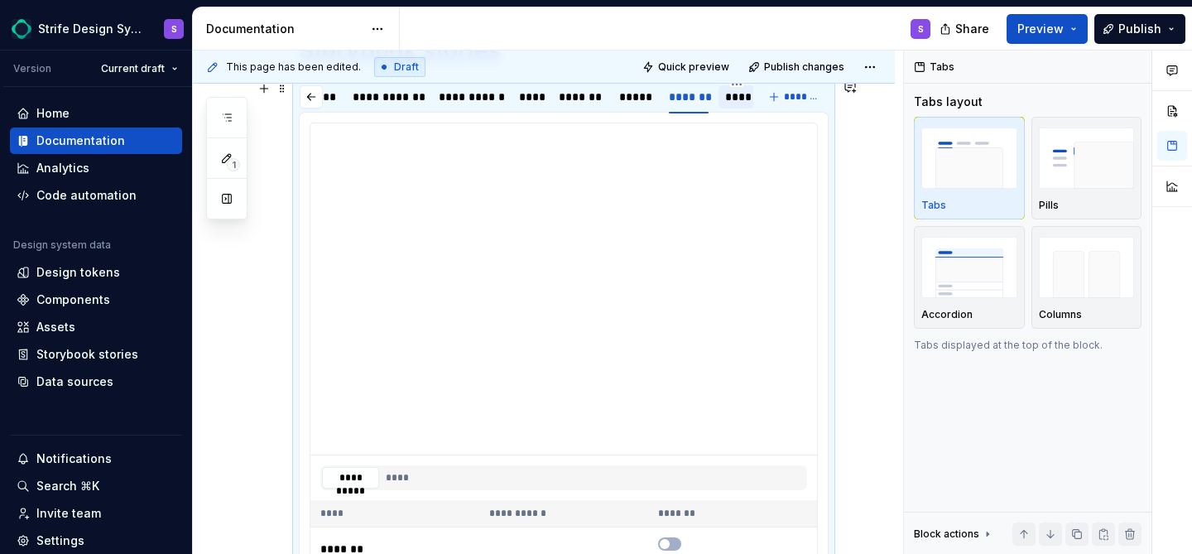
click at [734, 98] on div "****" at bounding box center [737, 97] width 24 height 17
click at [1077, 175] on img "button" at bounding box center [1087, 157] width 96 height 60
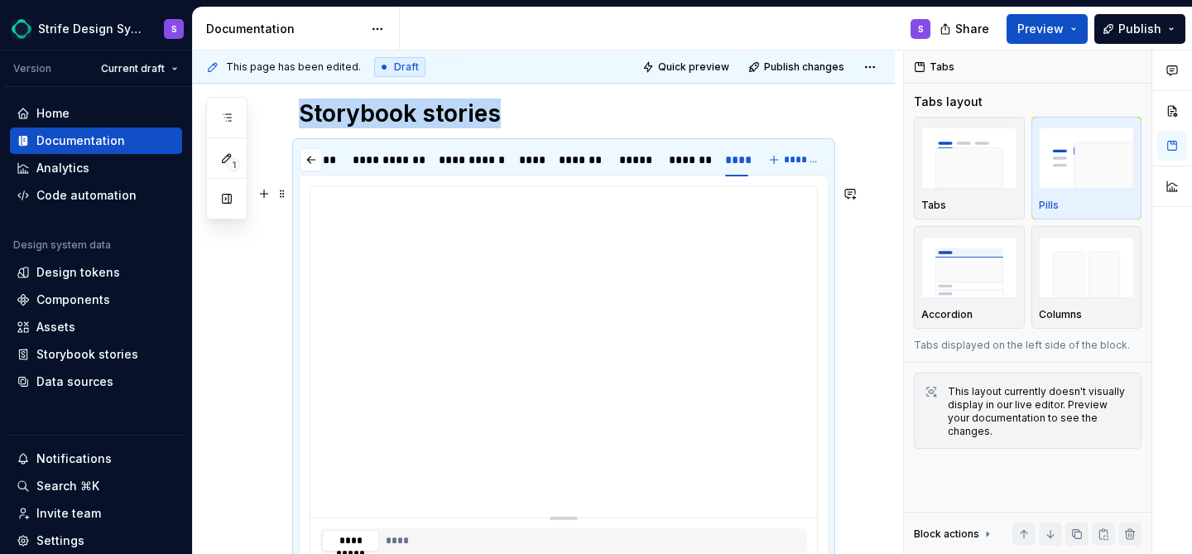
scroll to position [253, 0]
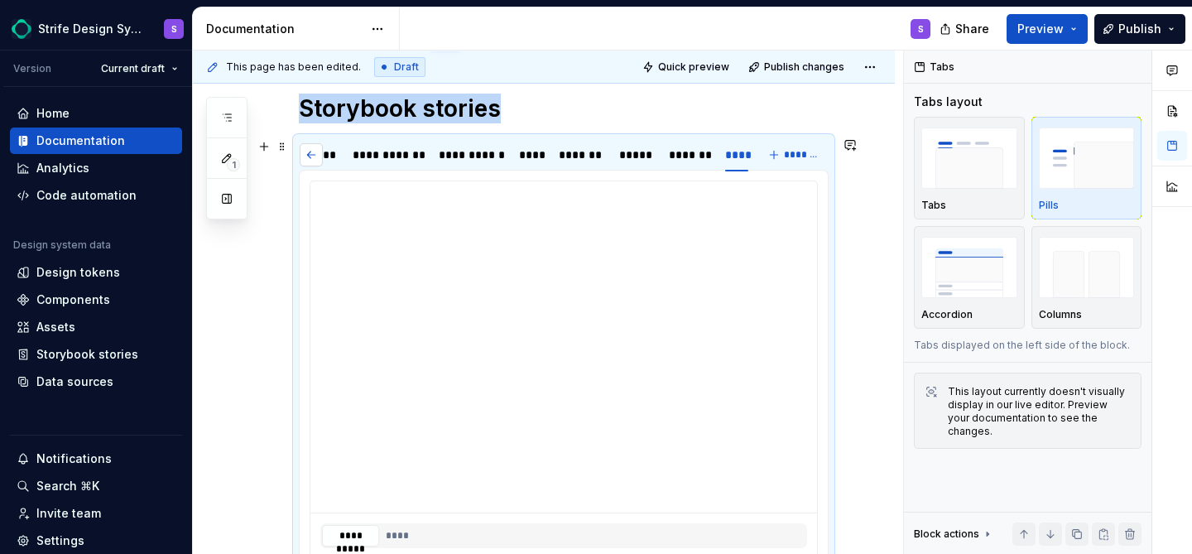
click at [309, 158] on button "button" at bounding box center [311, 154] width 23 height 23
click at [309, 158] on div "*******" at bounding box center [333, 154] width 56 height 23
click at [984, 261] on img "button" at bounding box center [969, 267] width 96 height 60
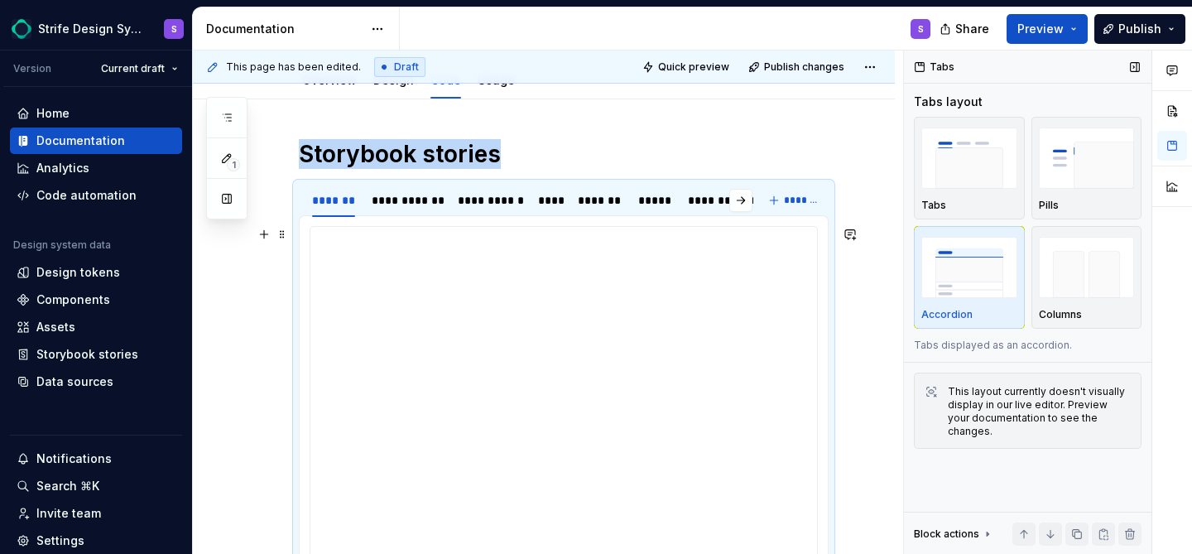
scroll to position [210, 0]
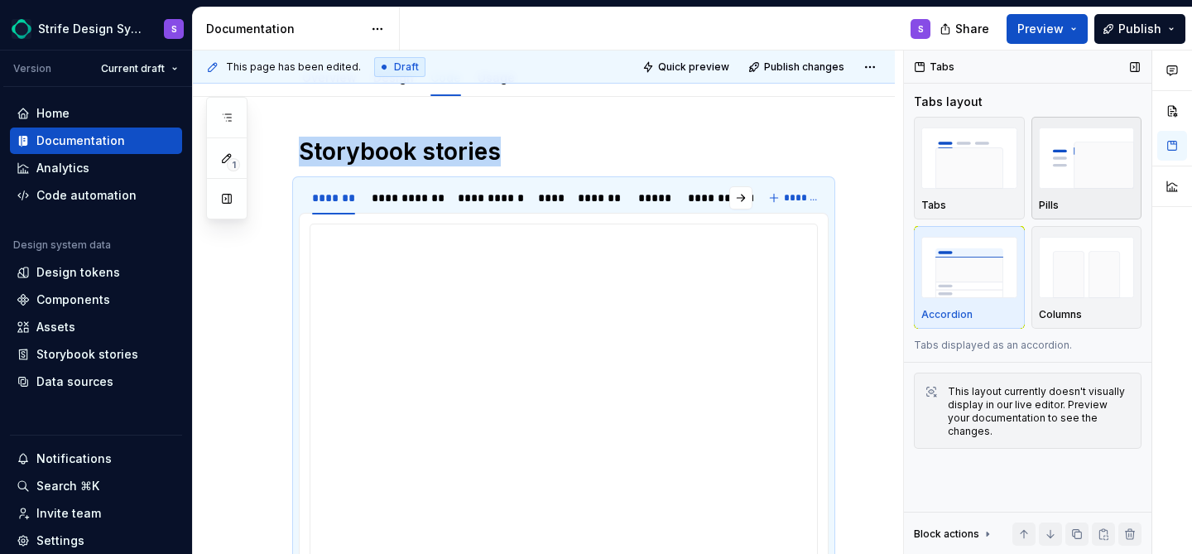
click at [1063, 197] on div "Pills" at bounding box center [1087, 168] width 96 height 88
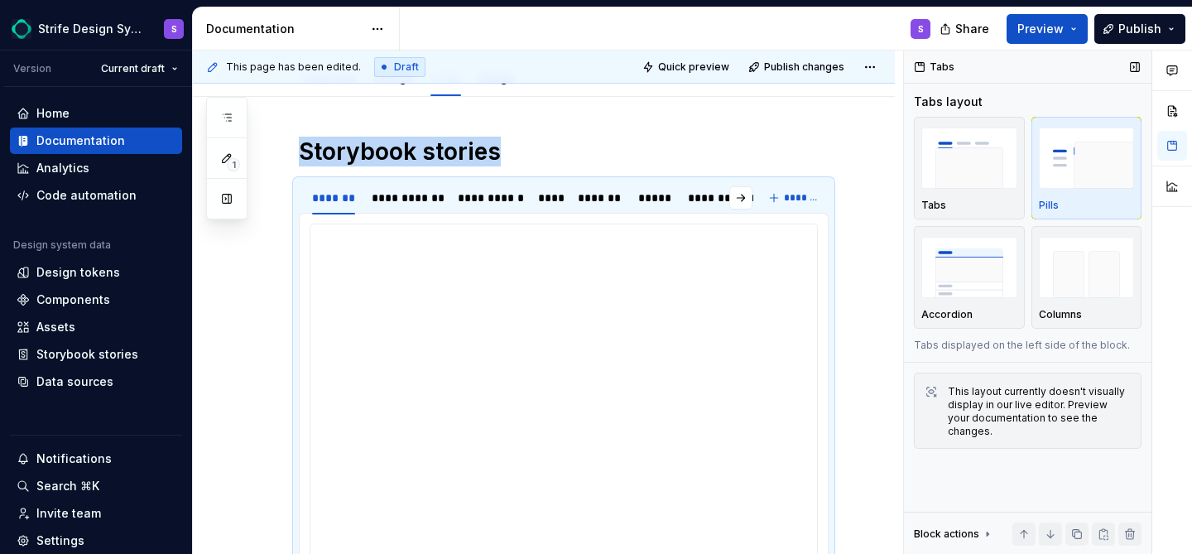
scroll to position [339, 0]
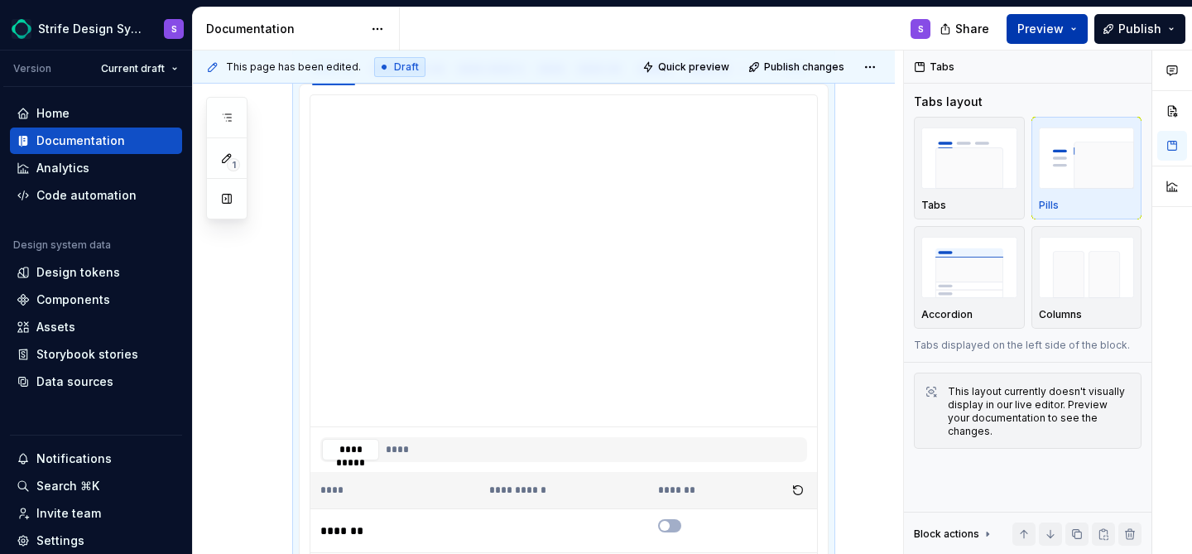
click at [1057, 28] on span "Preview" at bounding box center [1040, 29] width 46 height 17
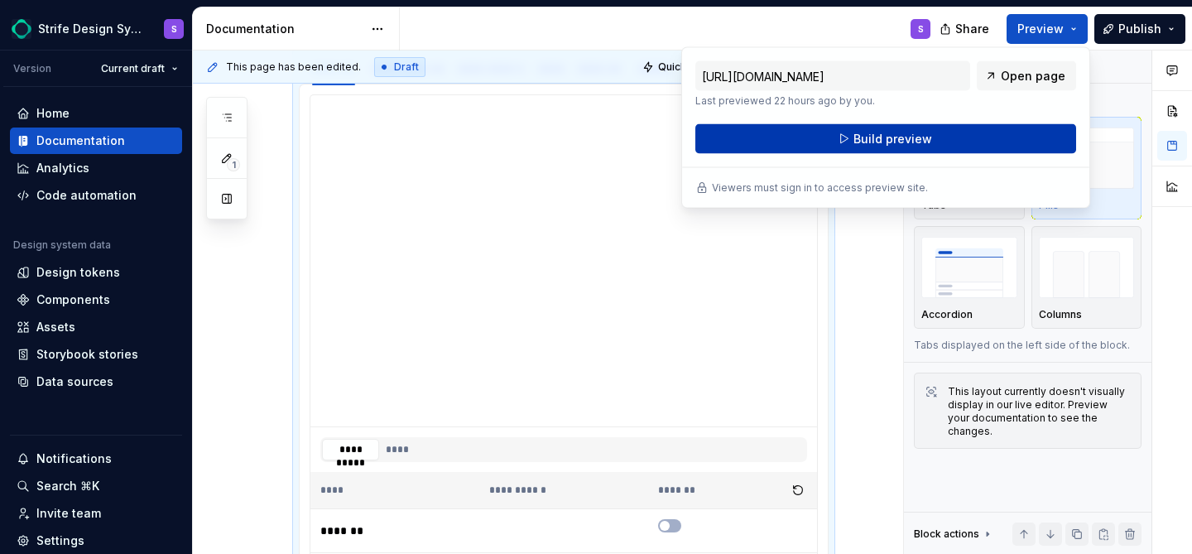
click at [935, 132] on button "Build preview" at bounding box center [885, 139] width 381 height 30
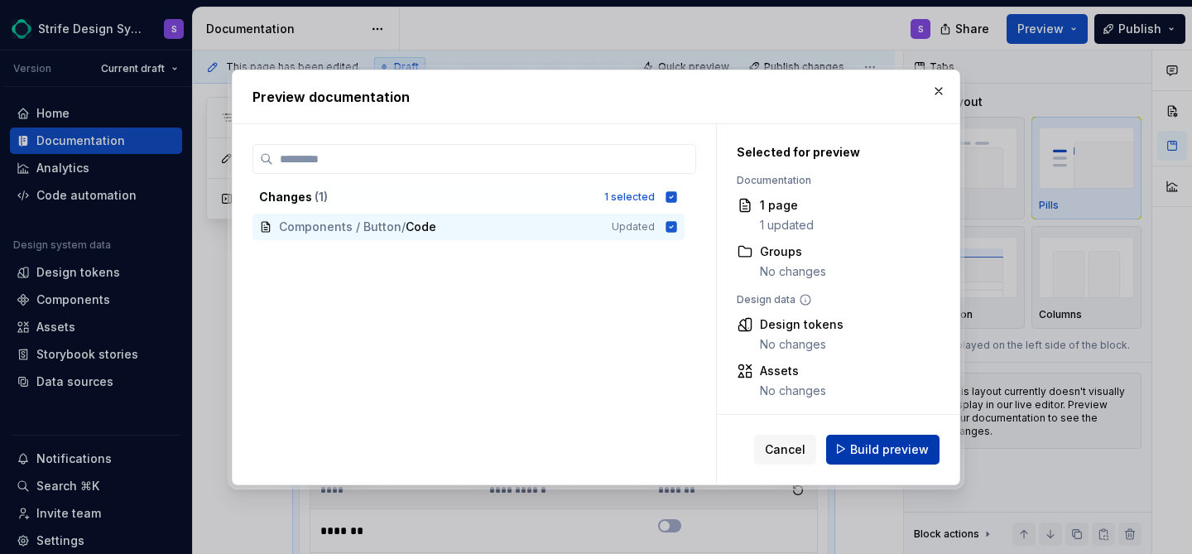
click at [888, 455] on span "Build preview" at bounding box center [889, 448] width 79 height 17
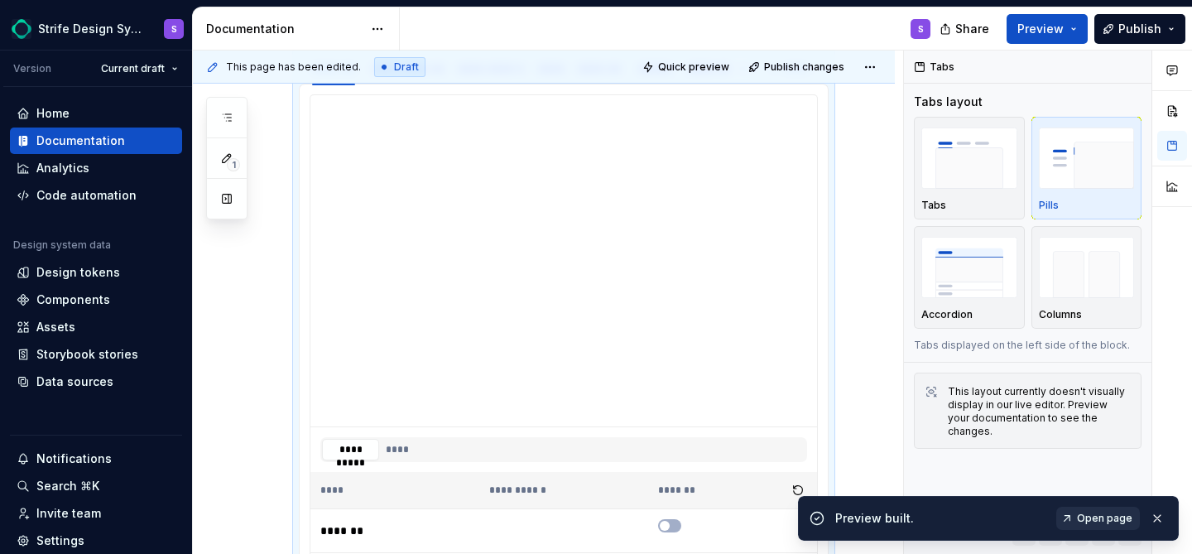
click at [1092, 514] on span "Open page" at bounding box center [1104, 517] width 55 height 13
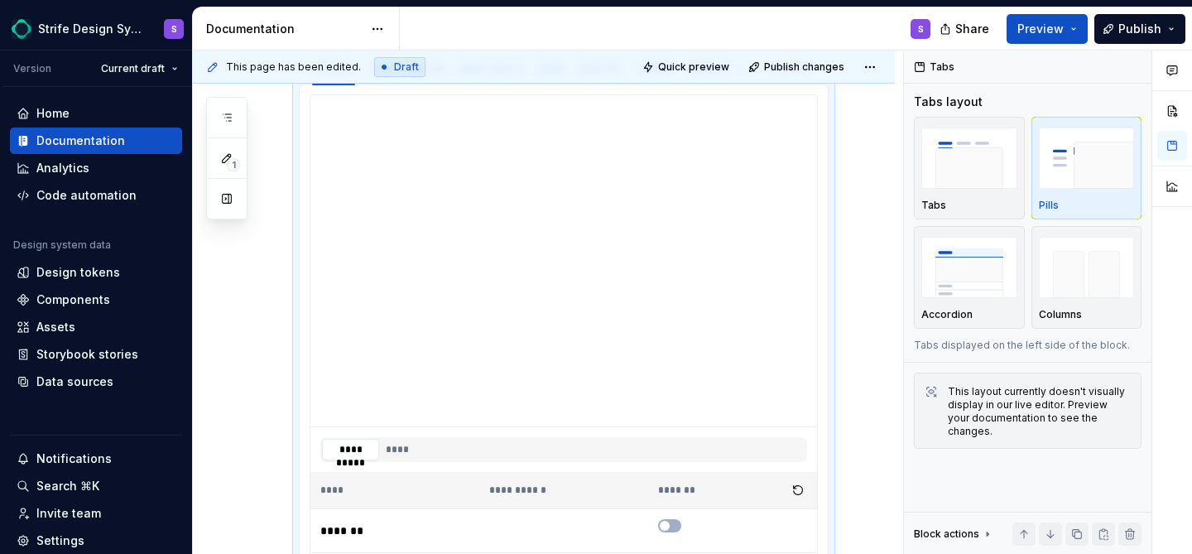
type textarea "*"
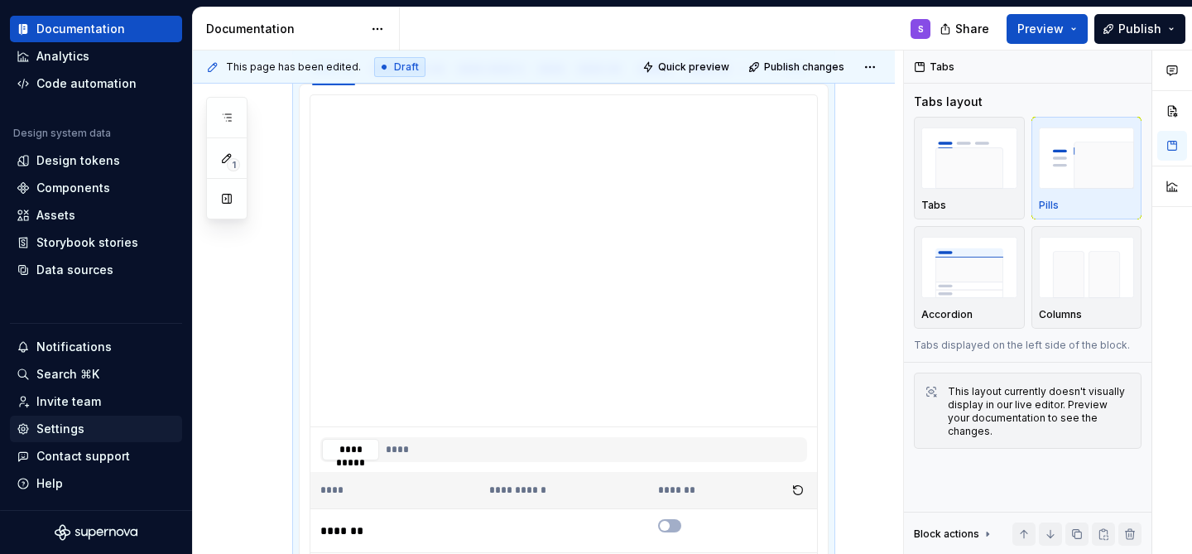
click at [72, 428] on div "Settings" at bounding box center [60, 428] width 48 height 17
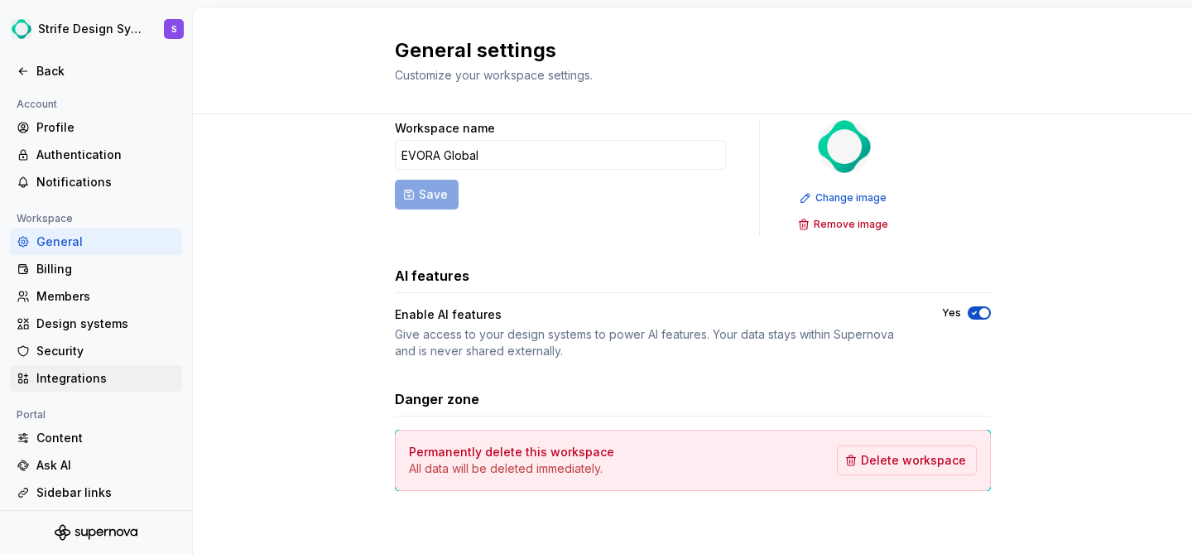
scroll to position [175, 0]
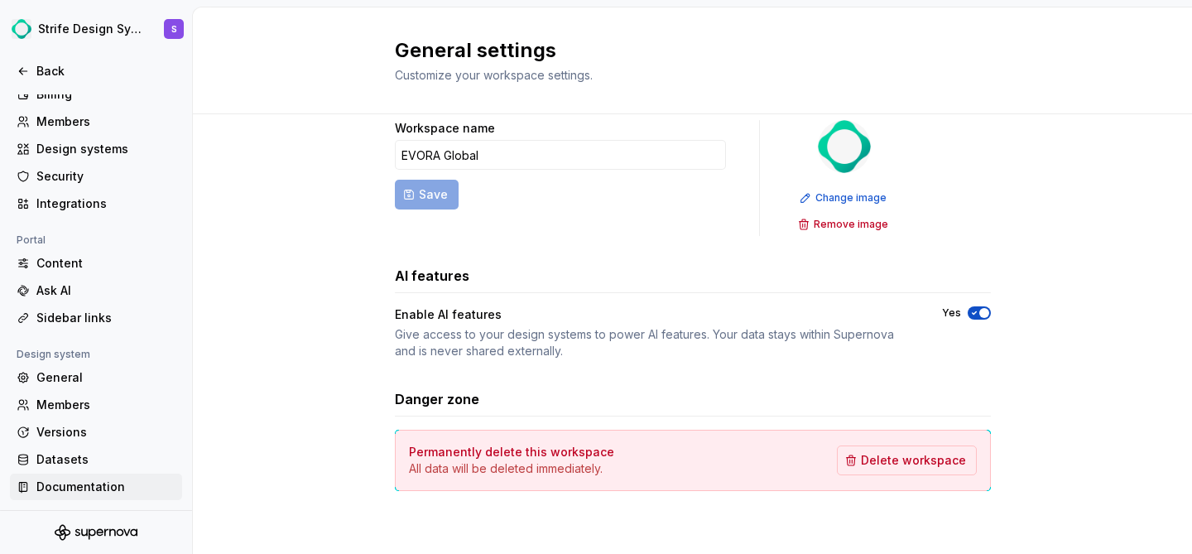
click at [89, 492] on div "Documentation" at bounding box center [105, 486] width 139 height 17
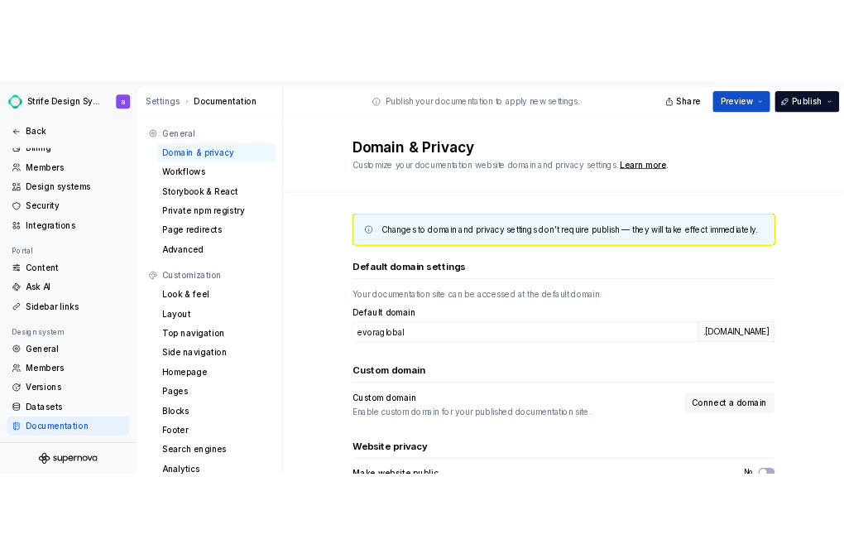
scroll to position [100, 0]
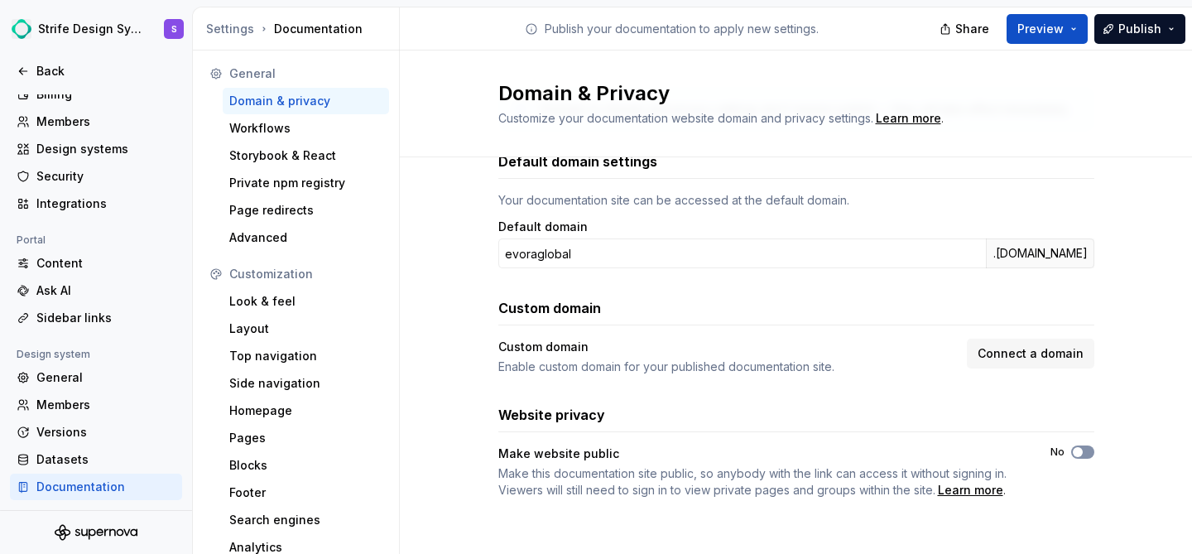
click at [1084, 448] on button "No" at bounding box center [1082, 451] width 23 height 13
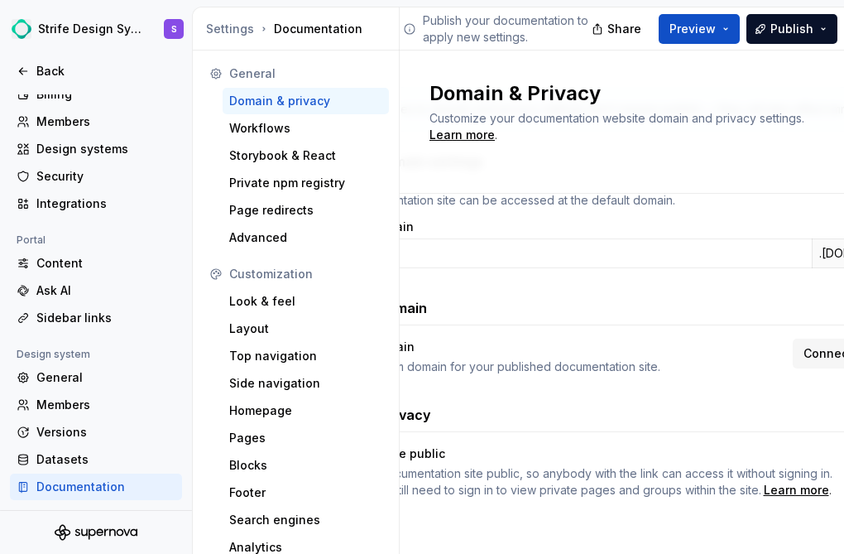
scroll to position [137, 75]
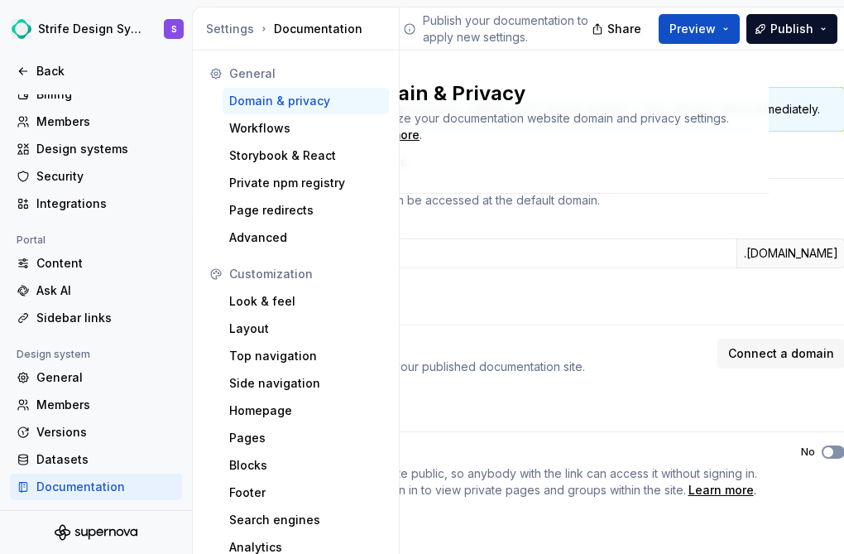
click at [828, 450] on span "button" at bounding box center [828, 452] width 10 height 10
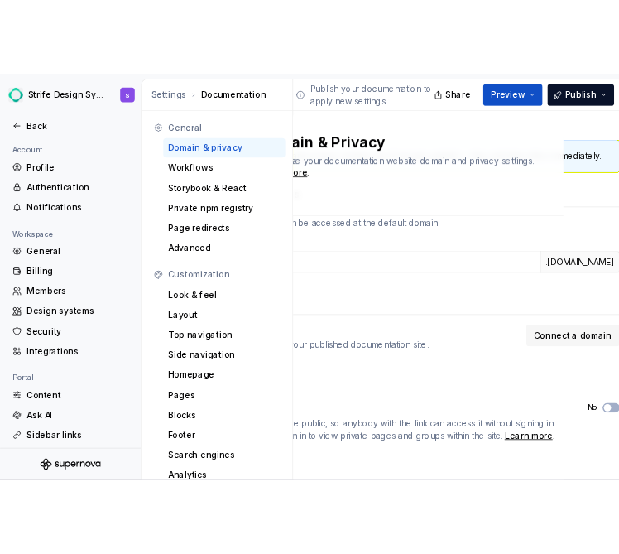
scroll to position [137, 75]
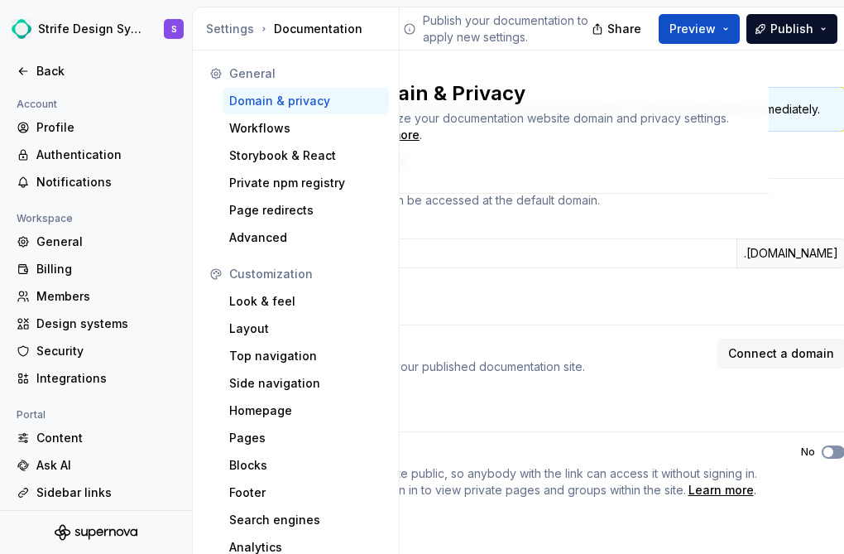
click at [830, 447] on span "button" at bounding box center [828, 452] width 10 height 10
click at [833, 453] on icon "button" at bounding box center [828, 452] width 13 height 10
click at [824, 450] on span "button" at bounding box center [828, 452] width 10 height 10
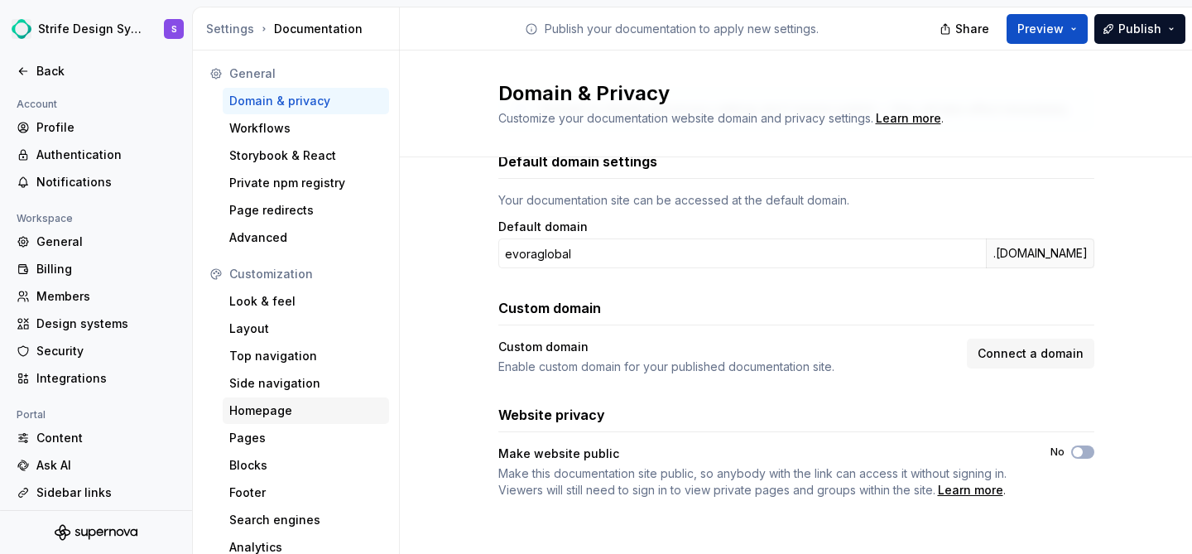
scroll to position [64, 0]
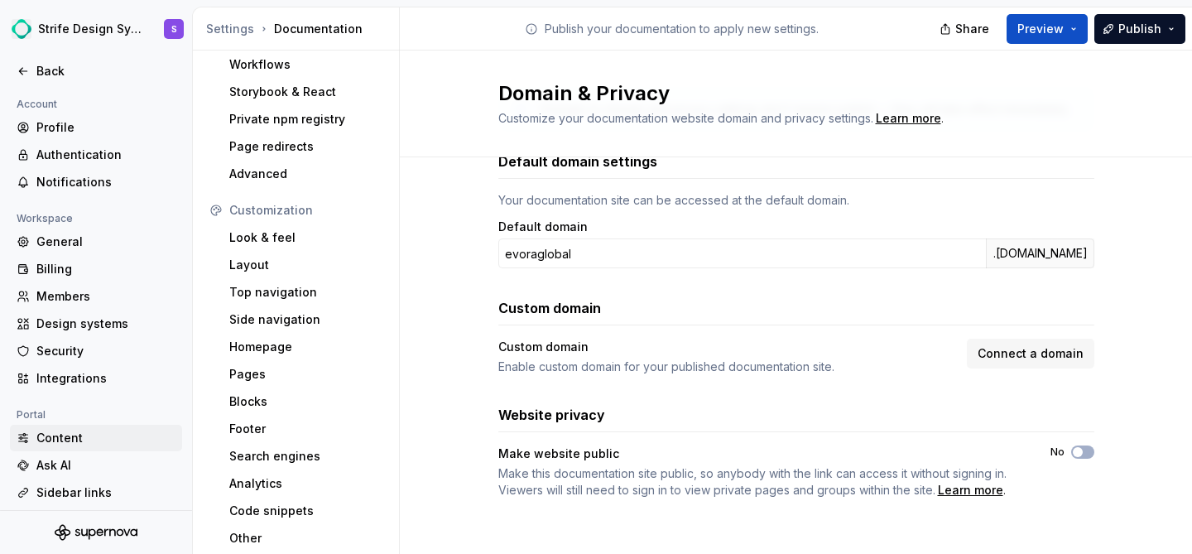
click at [93, 433] on div "Content" at bounding box center [105, 437] width 139 height 17
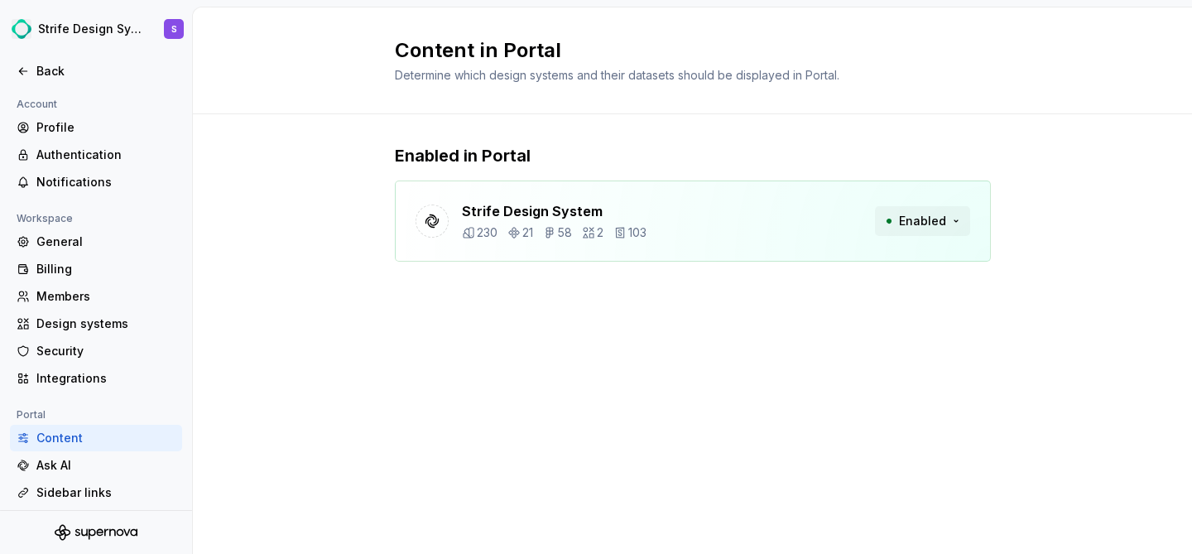
click at [843, 225] on button "Enabled" at bounding box center [922, 221] width 95 height 30
click at [94, 453] on div "Ask AI" at bounding box center [96, 465] width 172 height 26
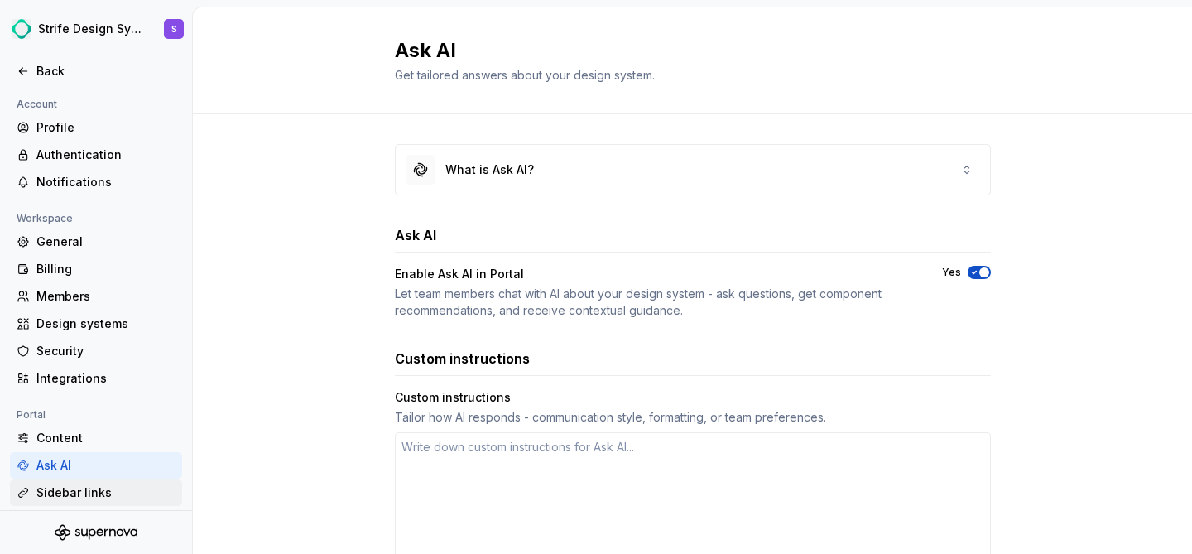
click at [81, 488] on div "Sidebar links" at bounding box center [105, 492] width 139 height 17
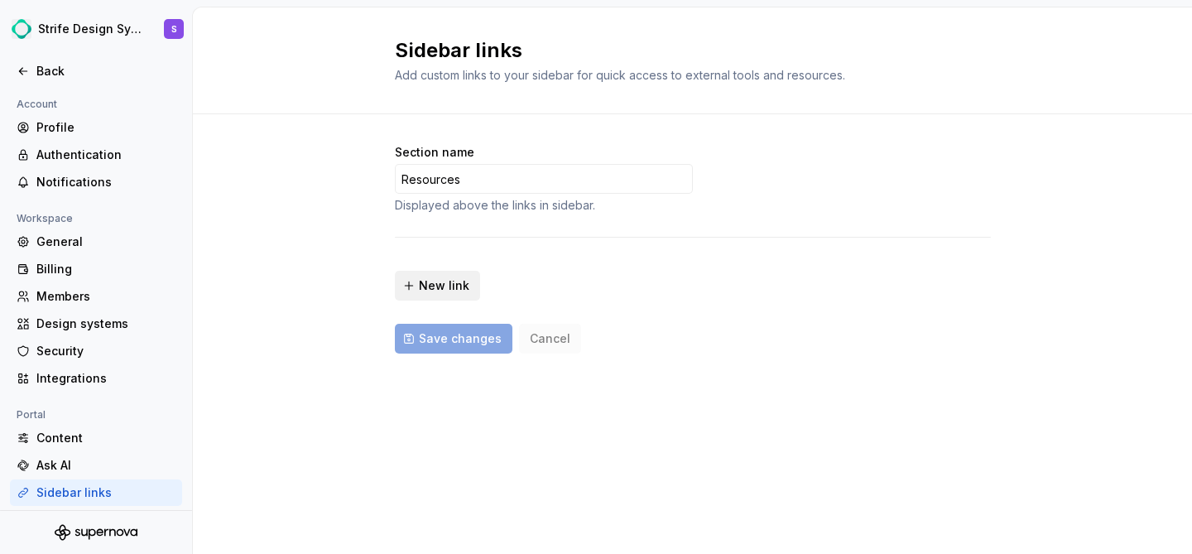
click at [447, 292] on span "New link" at bounding box center [444, 285] width 50 height 17
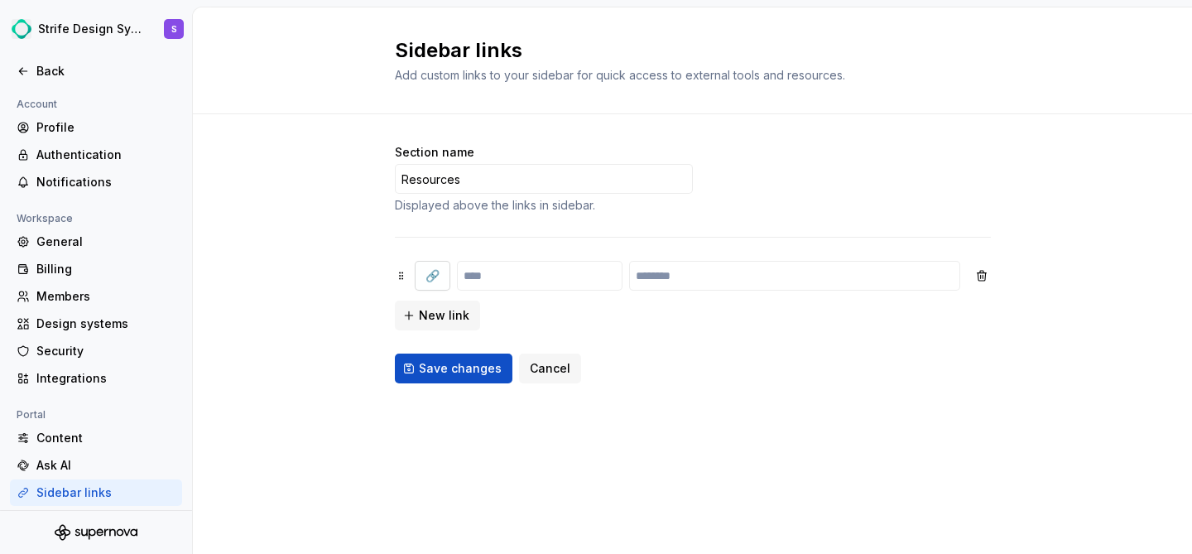
click at [431, 275] on span "🔗" at bounding box center [432, 275] width 14 height 17
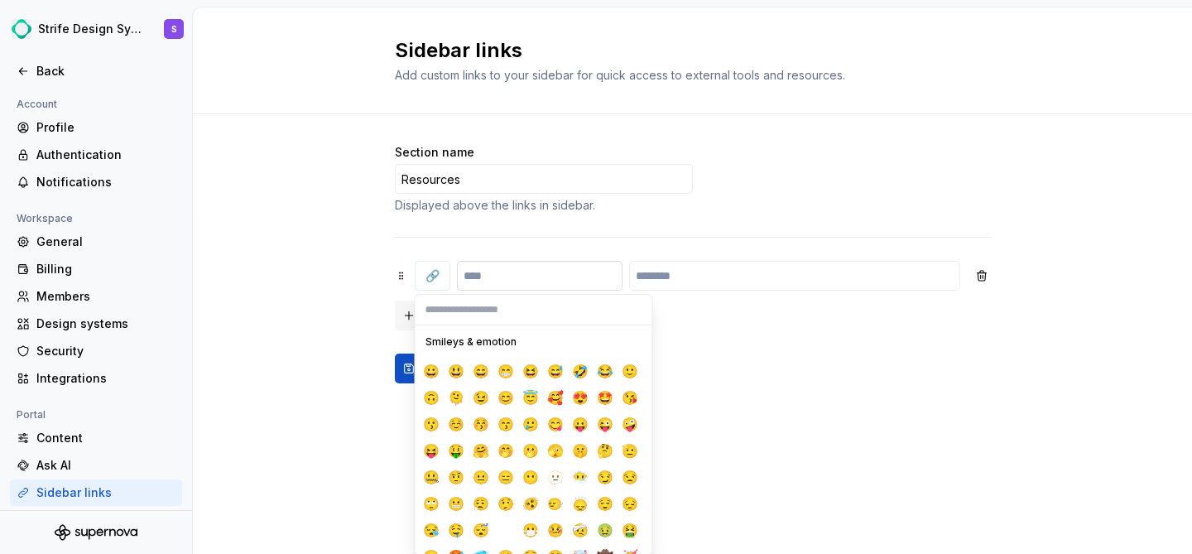
click at [527, 273] on input "text" at bounding box center [540, 276] width 166 height 30
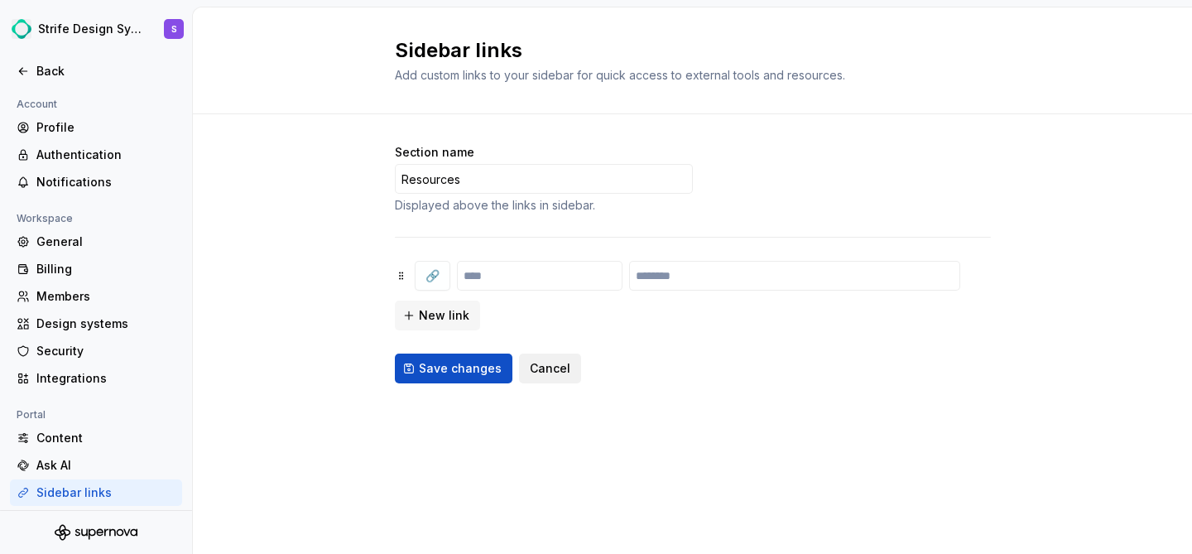
click at [530, 371] on span "Cancel" at bounding box center [550, 368] width 41 height 17
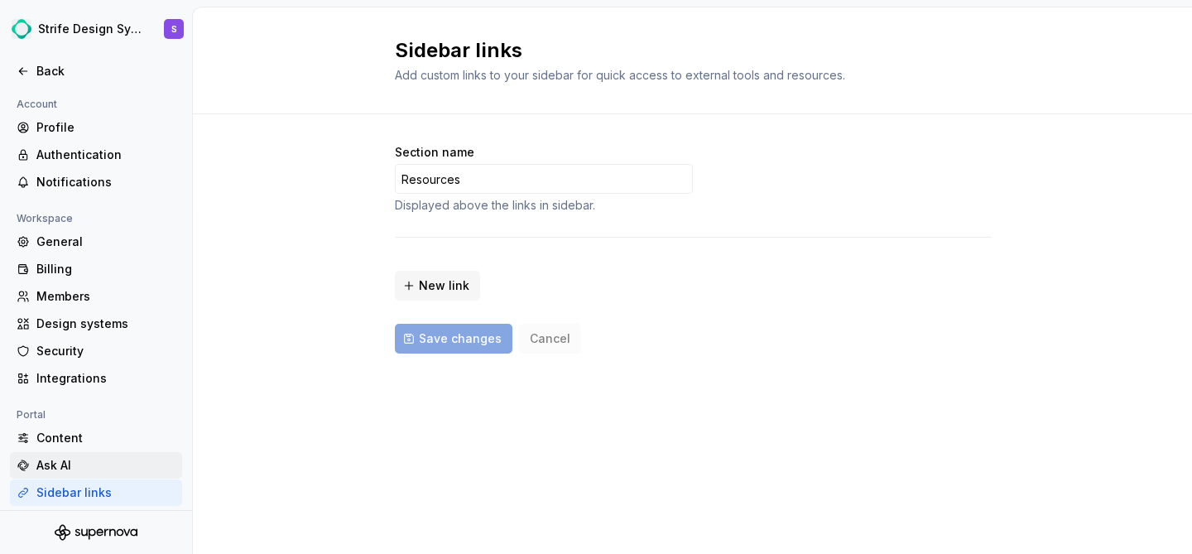
click at [96, 462] on div "Ask AI" at bounding box center [105, 465] width 139 height 17
type textarea "*"
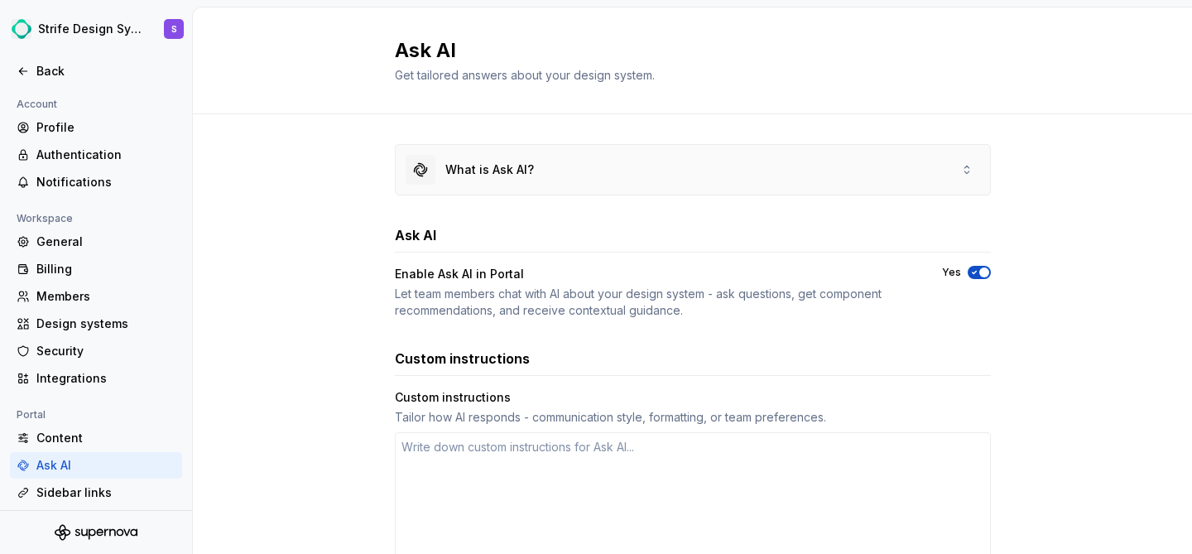
click at [487, 183] on div "What is Ask AI?" at bounding box center [469, 170] width 128 height 30
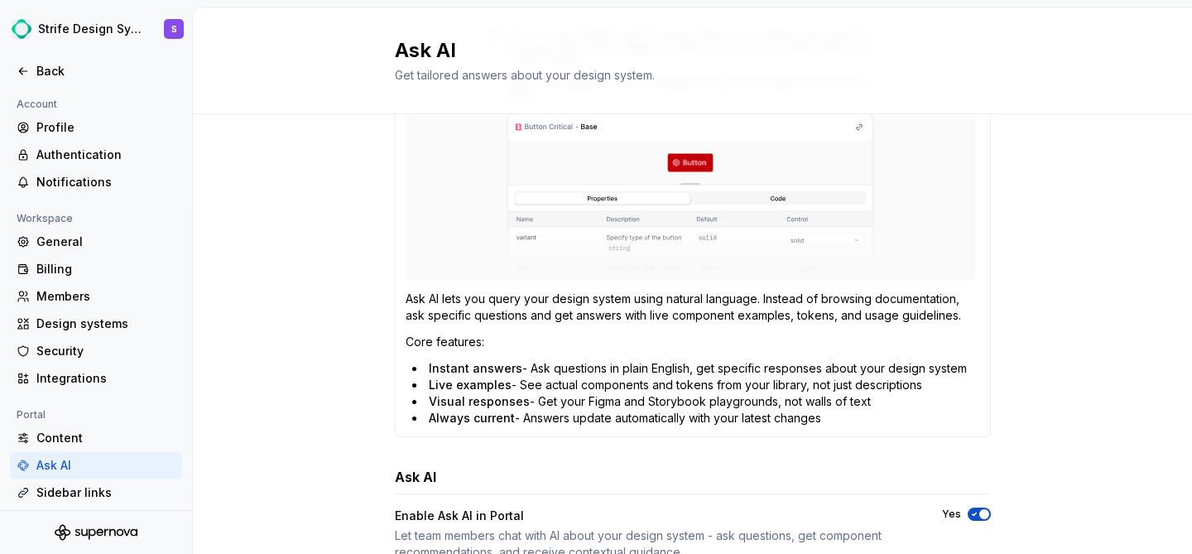
scroll to position [261, 0]
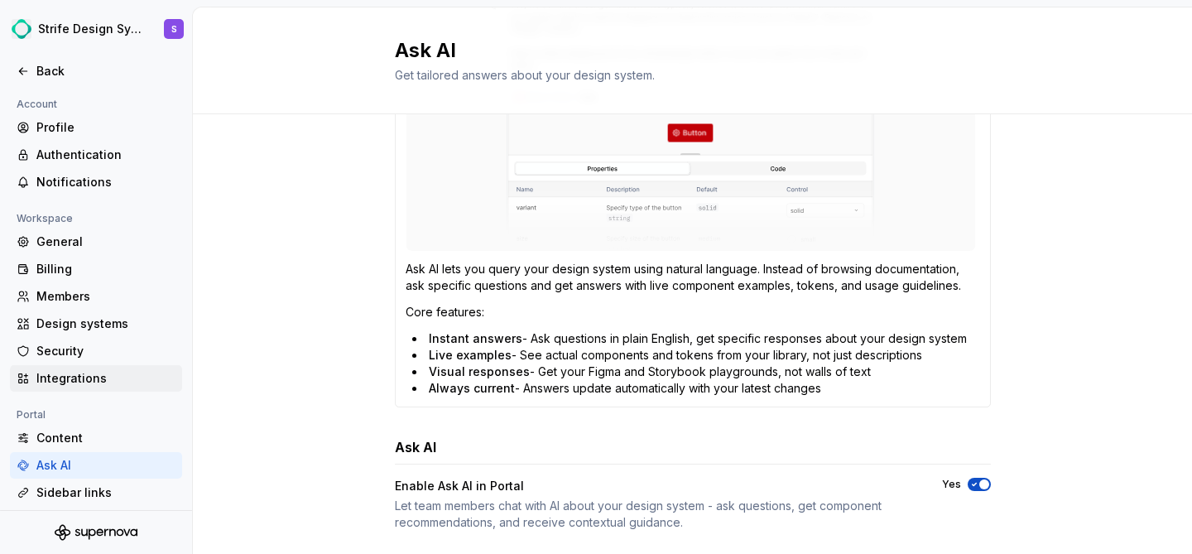
click at [111, 381] on div "Integrations" at bounding box center [105, 378] width 139 height 17
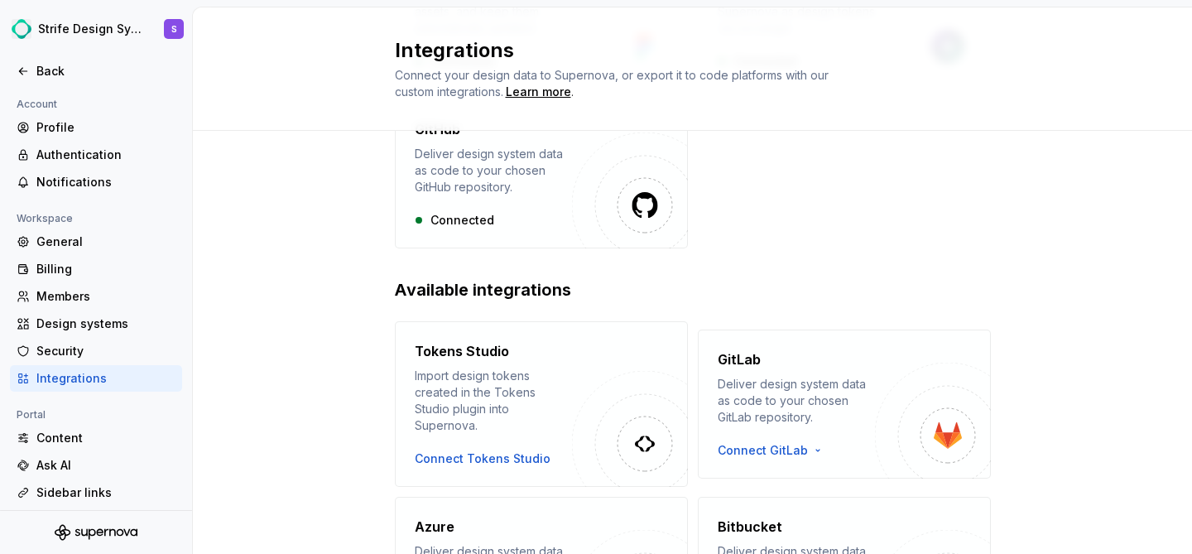
scroll to position [401, 0]
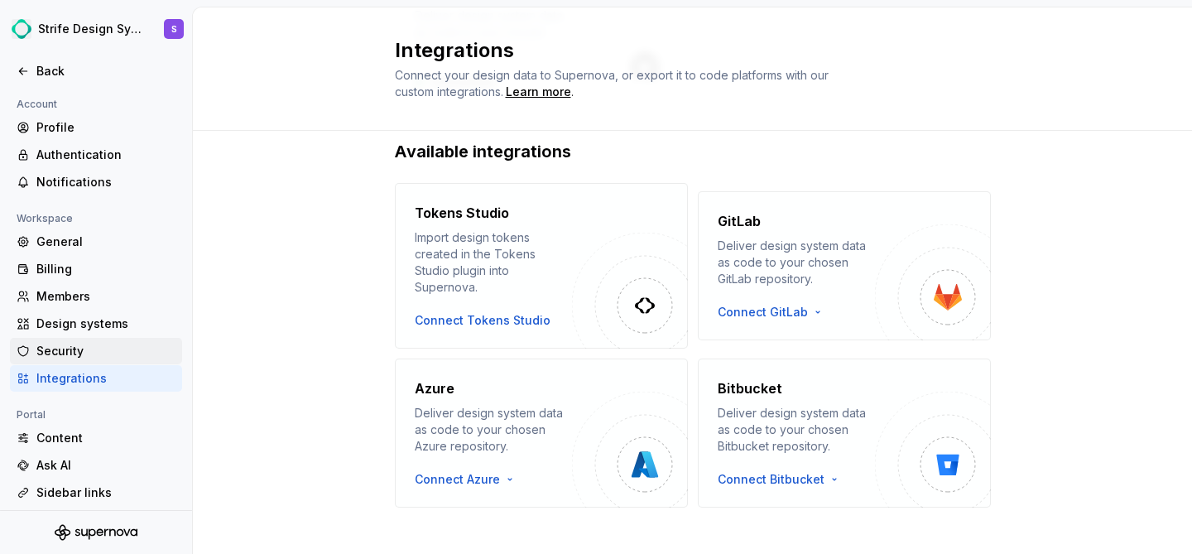
click at [142, 343] on div "Security" at bounding box center [105, 351] width 139 height 17
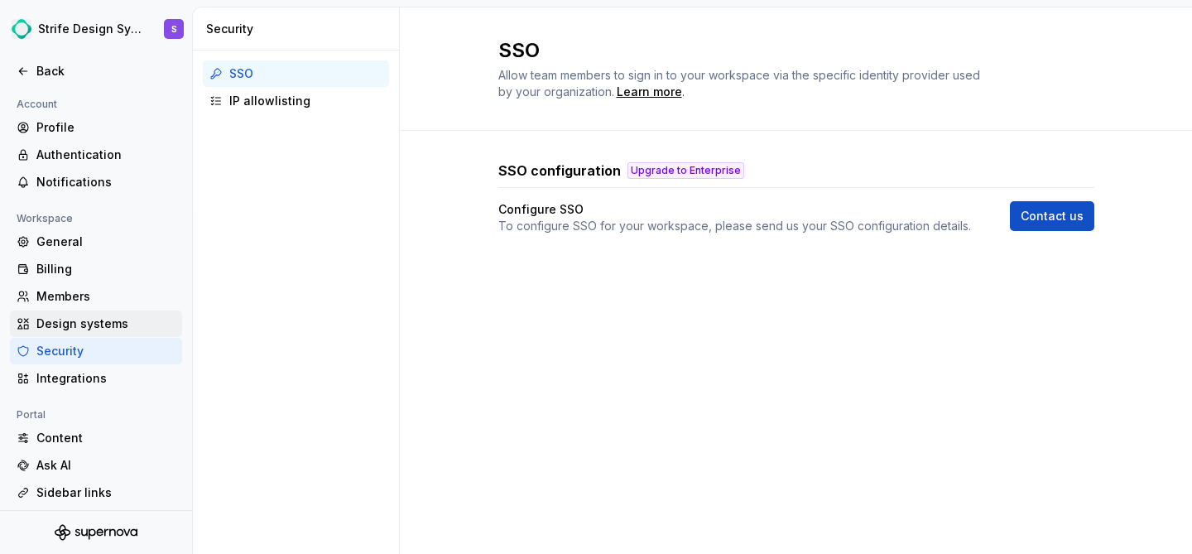
click at [74, 319] on div "Design systems" at bounding box center [105, 323] width 139 height 17
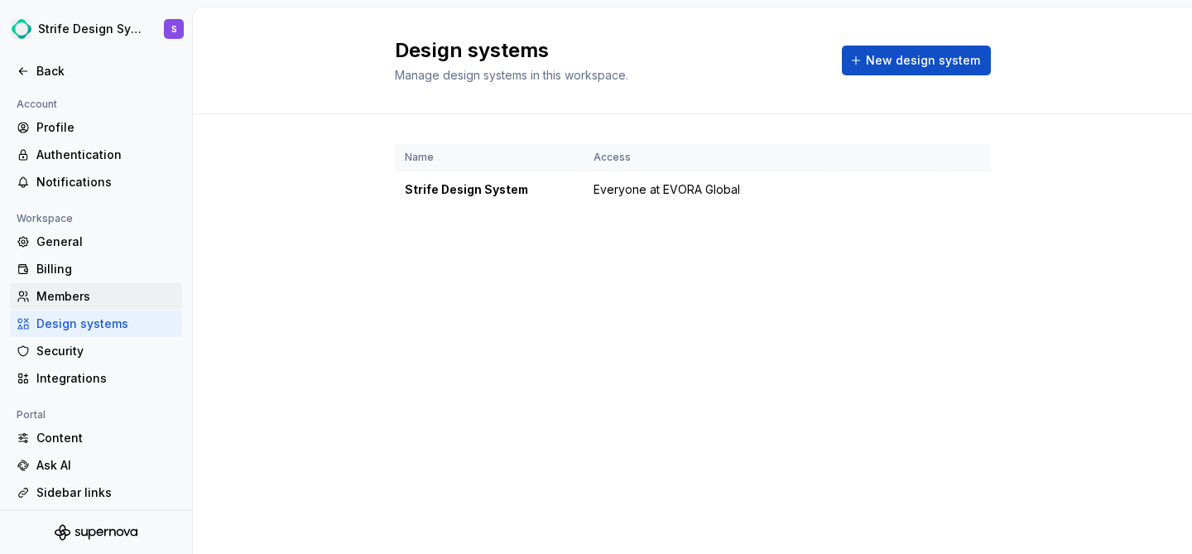
click at [78, 283] on div "Members" at bounding box center [96, 296] width 172 height 26
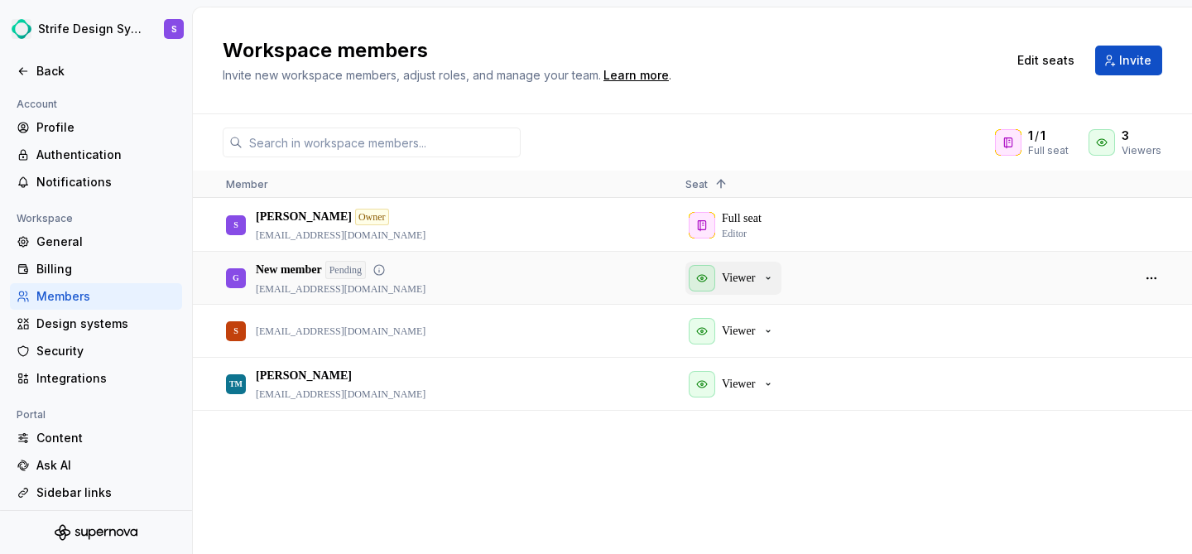
click at [755, 272] on p "Viewer" at bounding box center [738, 278] width 33 height 17
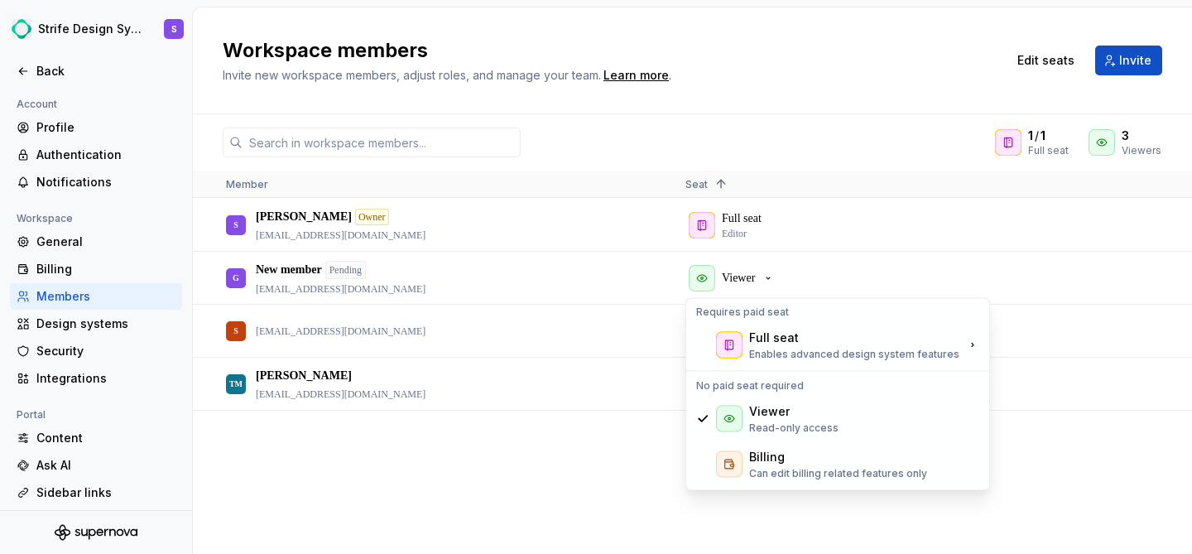
click at [385, 446] on div "S Sebastian Owner slevander@evoraglobal.com Full seat Editor G New member Pendi…" at bounding box center [692, 376] width 999 height 354
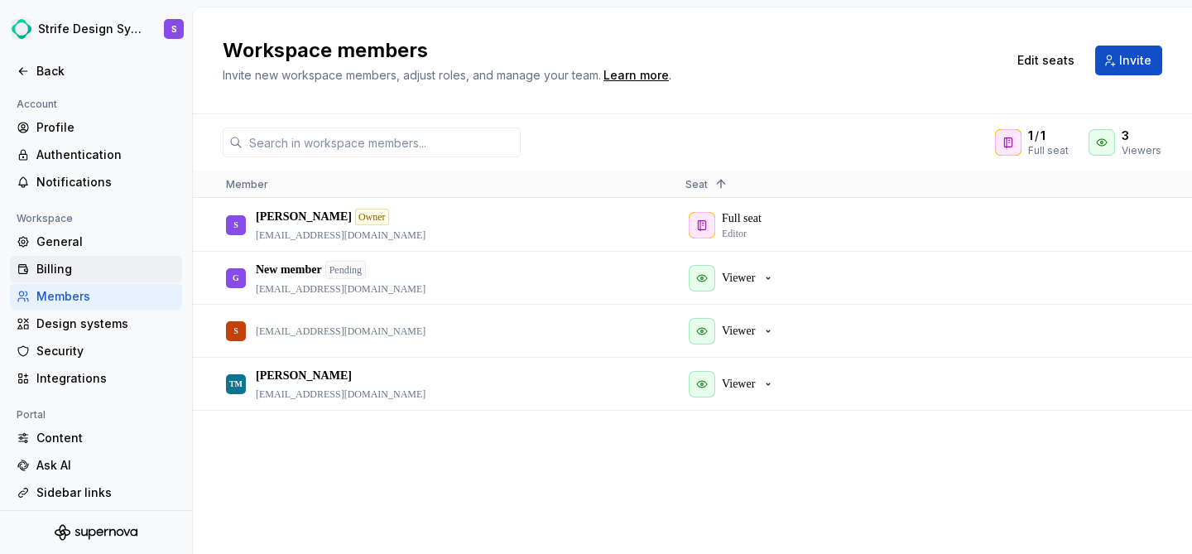
click at [83, 266] on div "Billing" at bounding box center [105, 269] width 139 height 17
click at [62, 273] on div "Billing" at bounding box center [105, 269] width 139 height 17
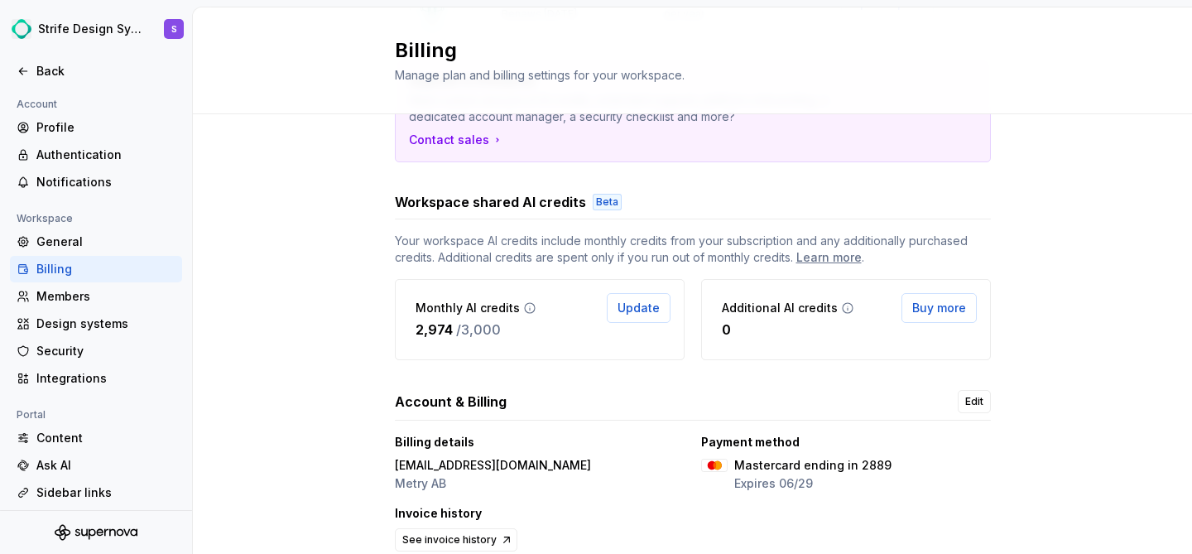
scroll to position [283, 0]
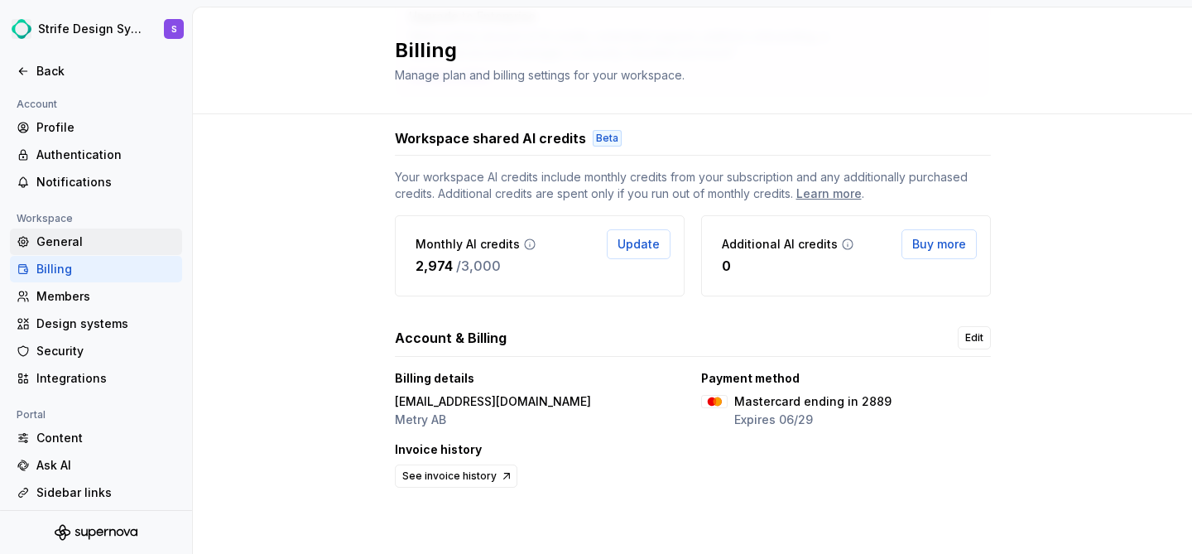
click at [74, 232] on div "General" at bounding box center [96, 241] width 172 height 26
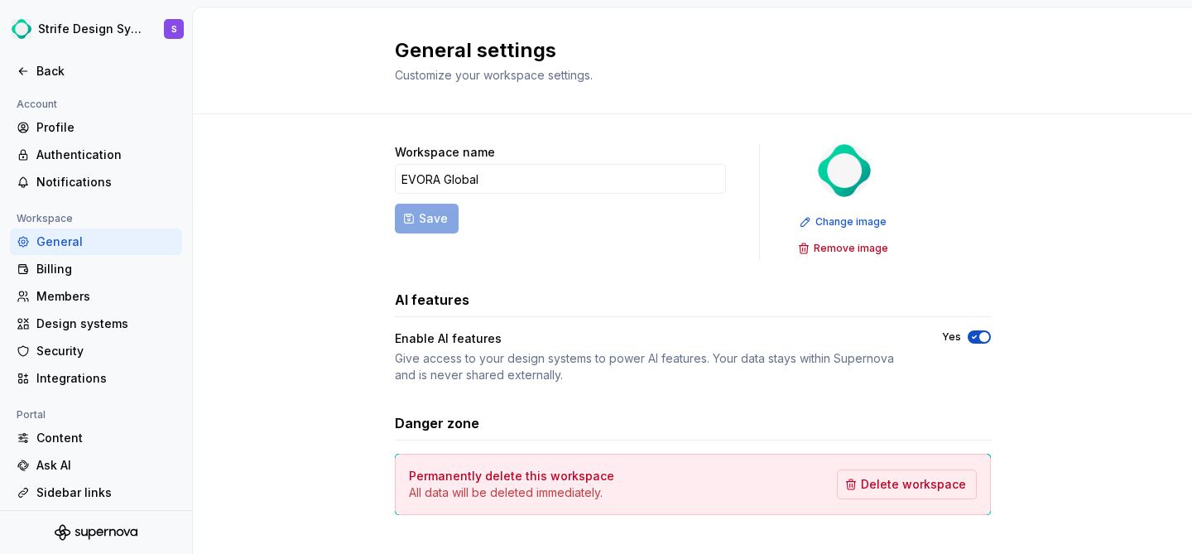
scroll to position [24, 0]
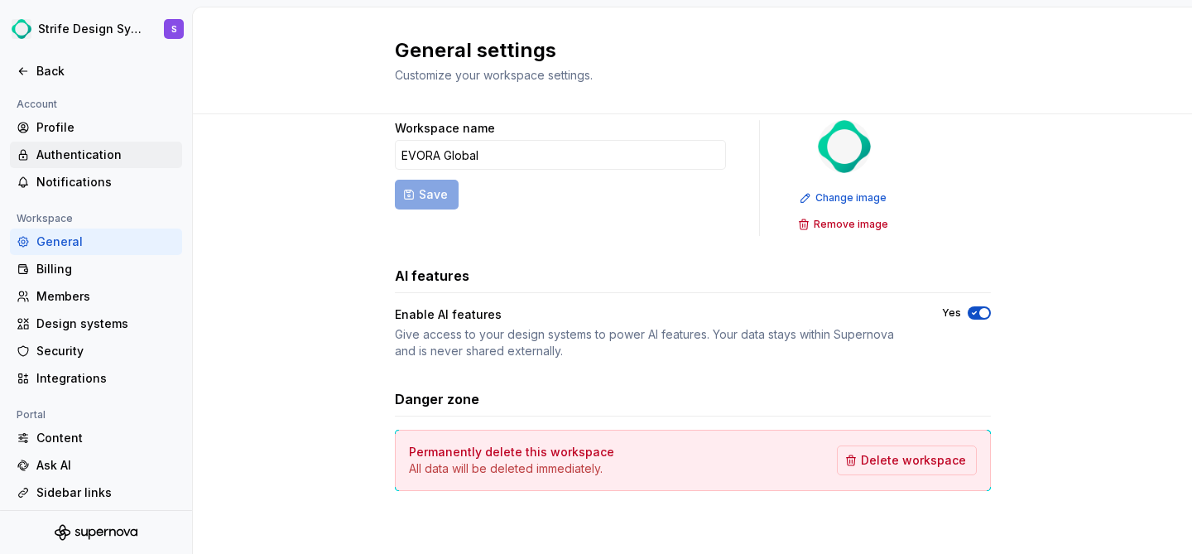
click at [91, 157] on div "Authentication" at bounding box center [105, 154] width 139 height 17
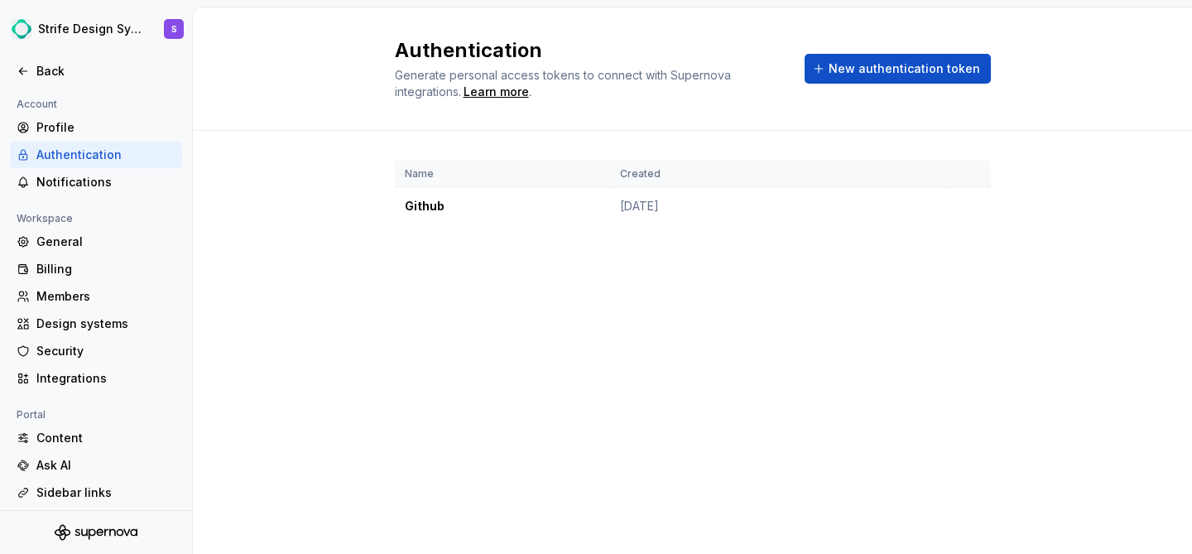
click at [92, 165] on div "Authentication" at bounding box center [96, 155] width 172 height 26
